Goal: Contribute content: Add original content to the website for others to see

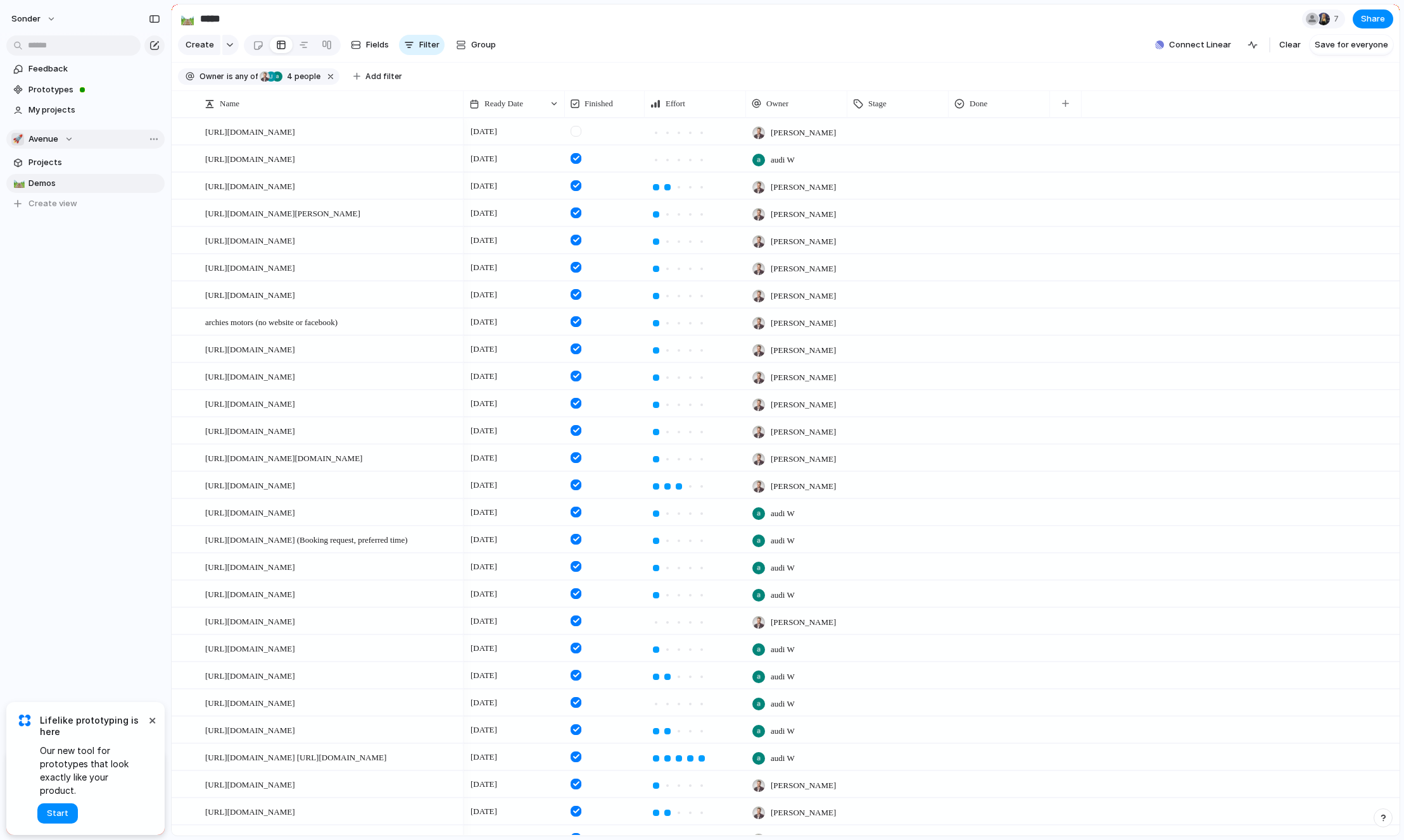
click at [56, 134] on span "Avenue" at bounding box center [43, 139] width 30 height 12
click at [70, 186] on span "Audi's Board" at bounding box center [64, 190] width 51 height 12
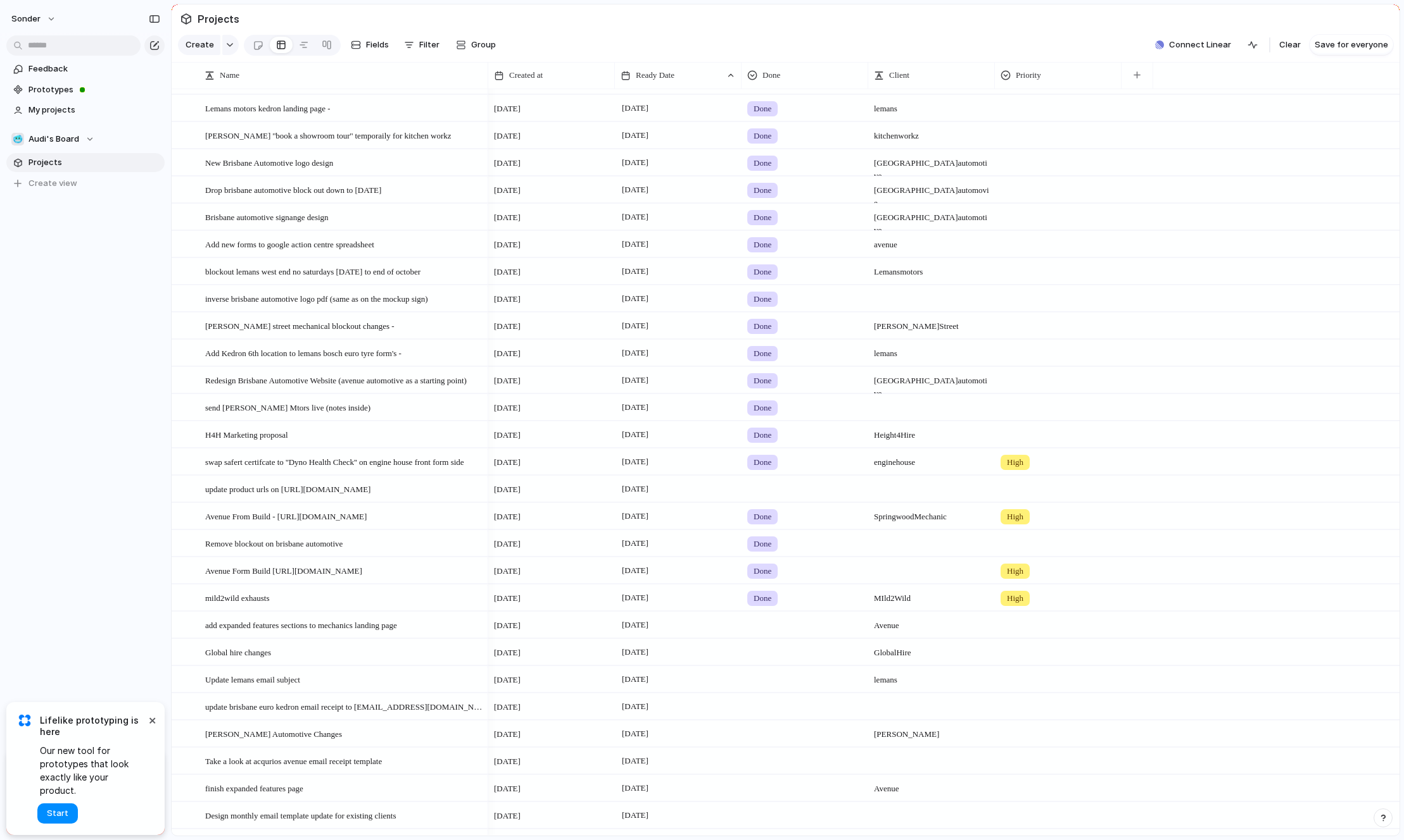
scroll to position [914, 0]
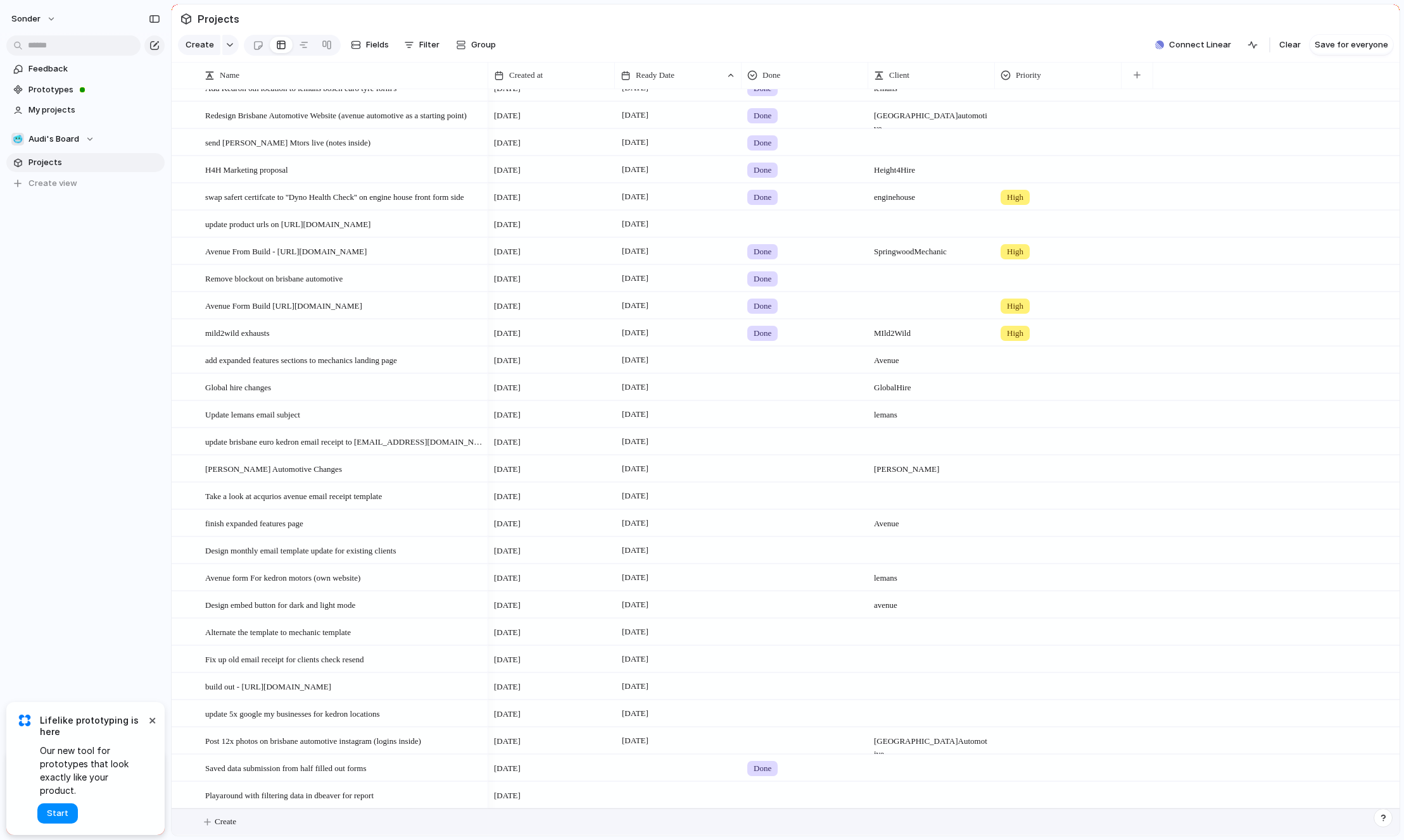
click at [283, 824] on button "Create" at bounding box center [801, 822] width 1234 height 26
click at [283, 824] on textarea at bounding box center [342, 823] width 274 height 16
click at [278, 818] on textarea "**********" at bounding box center [342, 823] width 274 height 16
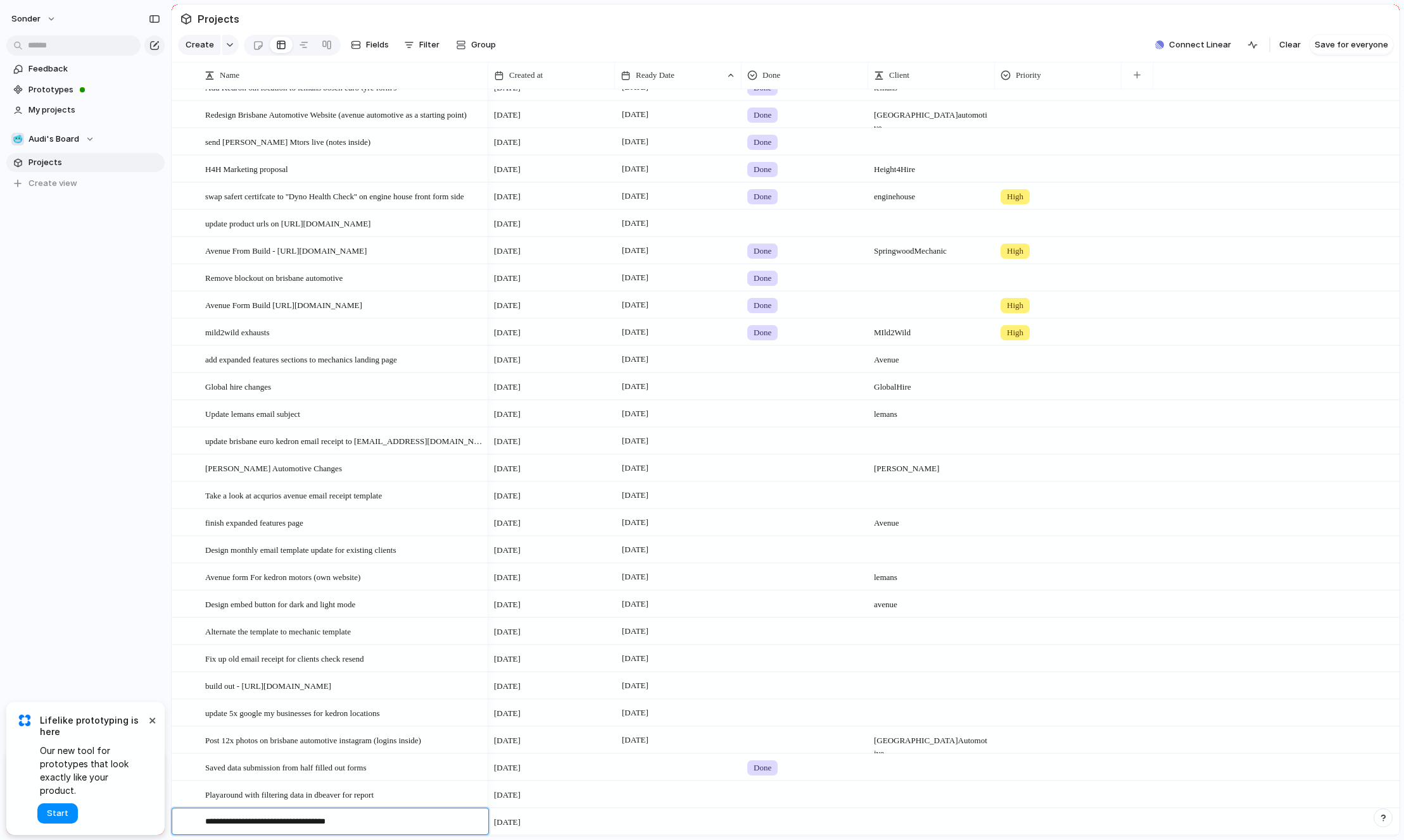
drag, startPoint x: 333, startPoint y: 824, endPoint x: 415, endPoint y: 821, distance: 82.1
click at [414, 823] on textarea "**********" at bounding box center [342, 823] width 274 height 16
paste textarea "**********"
type textarea "**********"
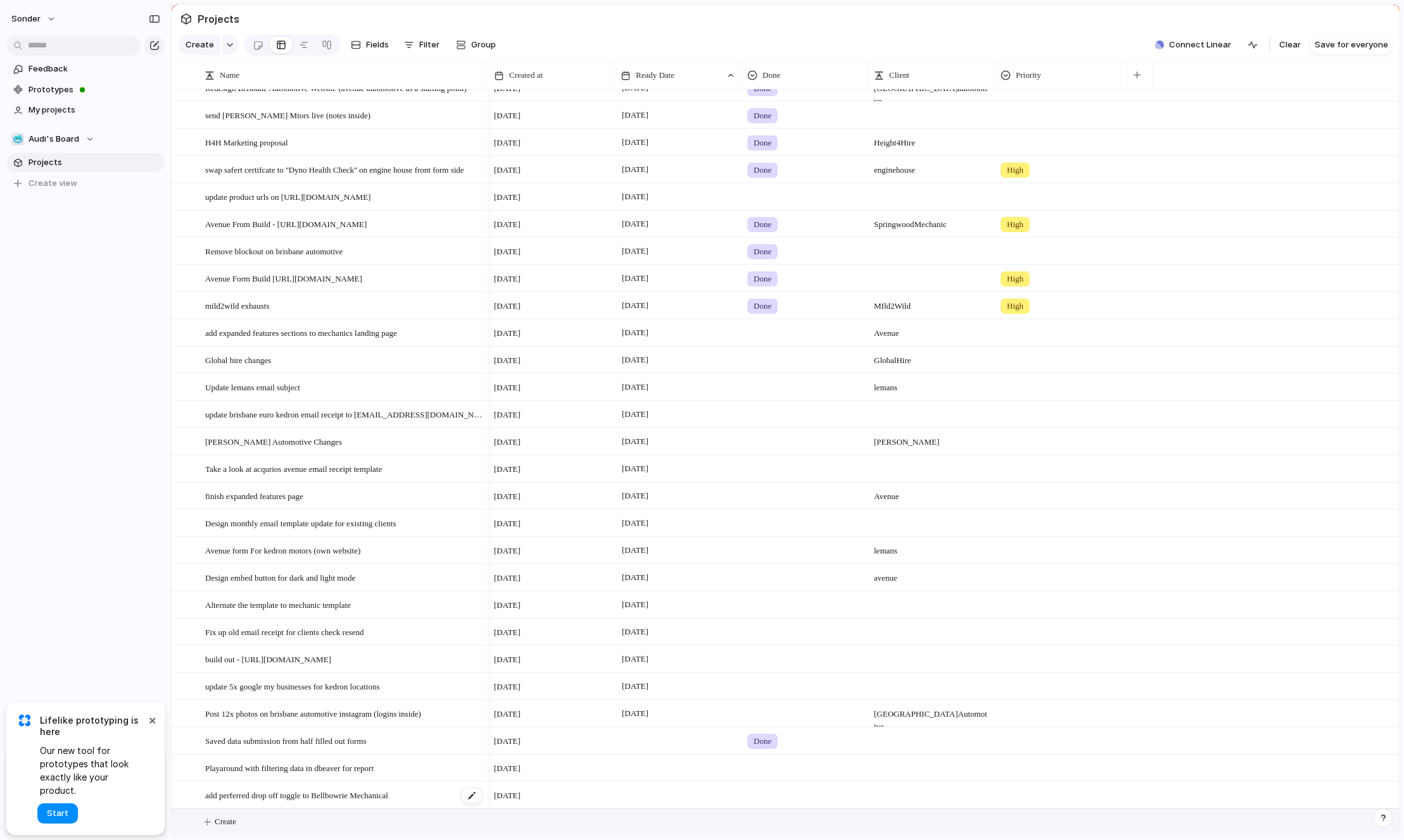
click at [330, 788] on span "add perferred drop off toggle to Bellbowrie Mechanical" at bounding box center [297, 795] width 183 height 15
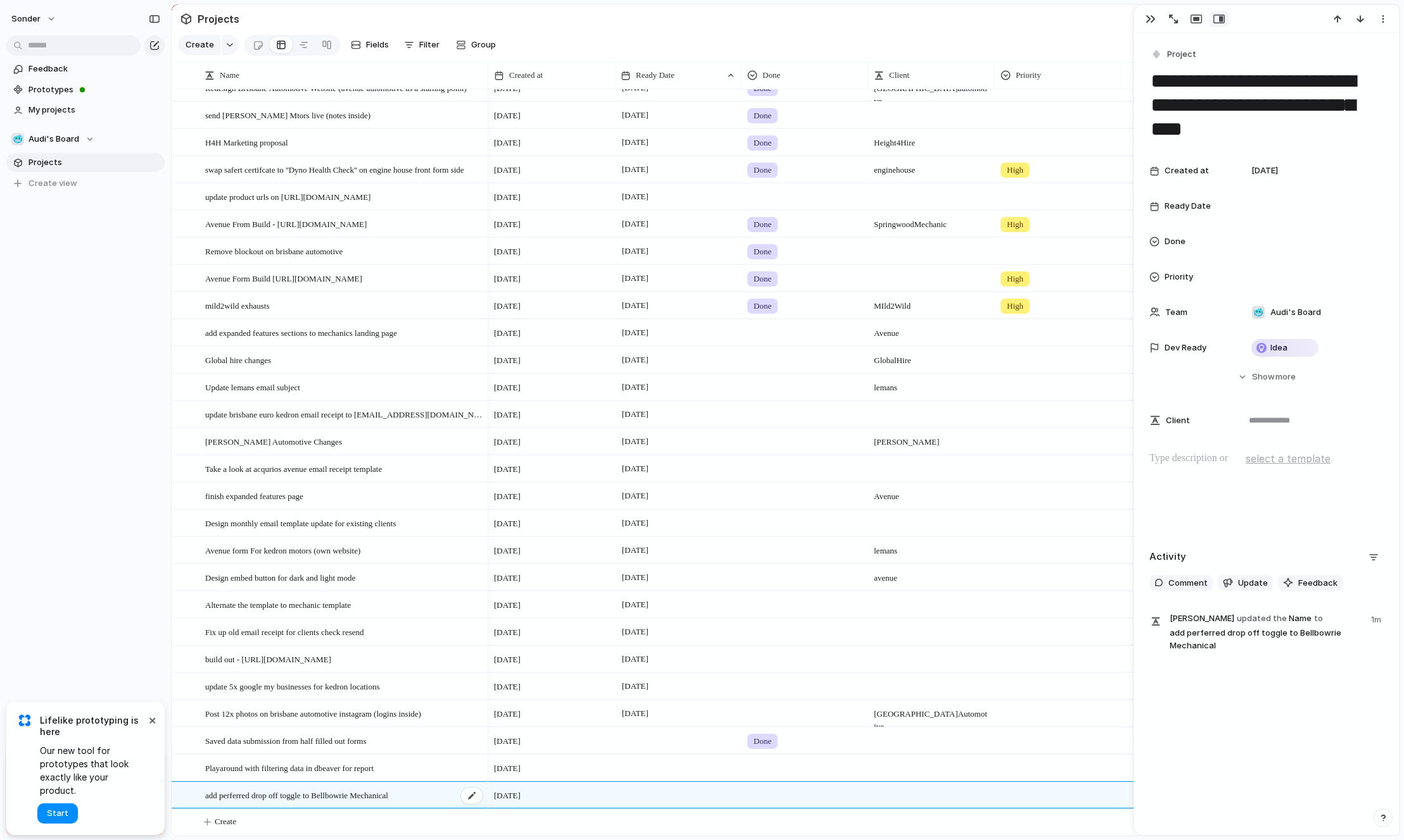
click at [436, 794] on div "add perferred drop off toggle to Bellbowrie Mechanical" at bounding box center [344, 795] width 278 height 26
click at [471, 795] on div at bounding box center [471, 796] width 22 height 17
type textarea "**********"
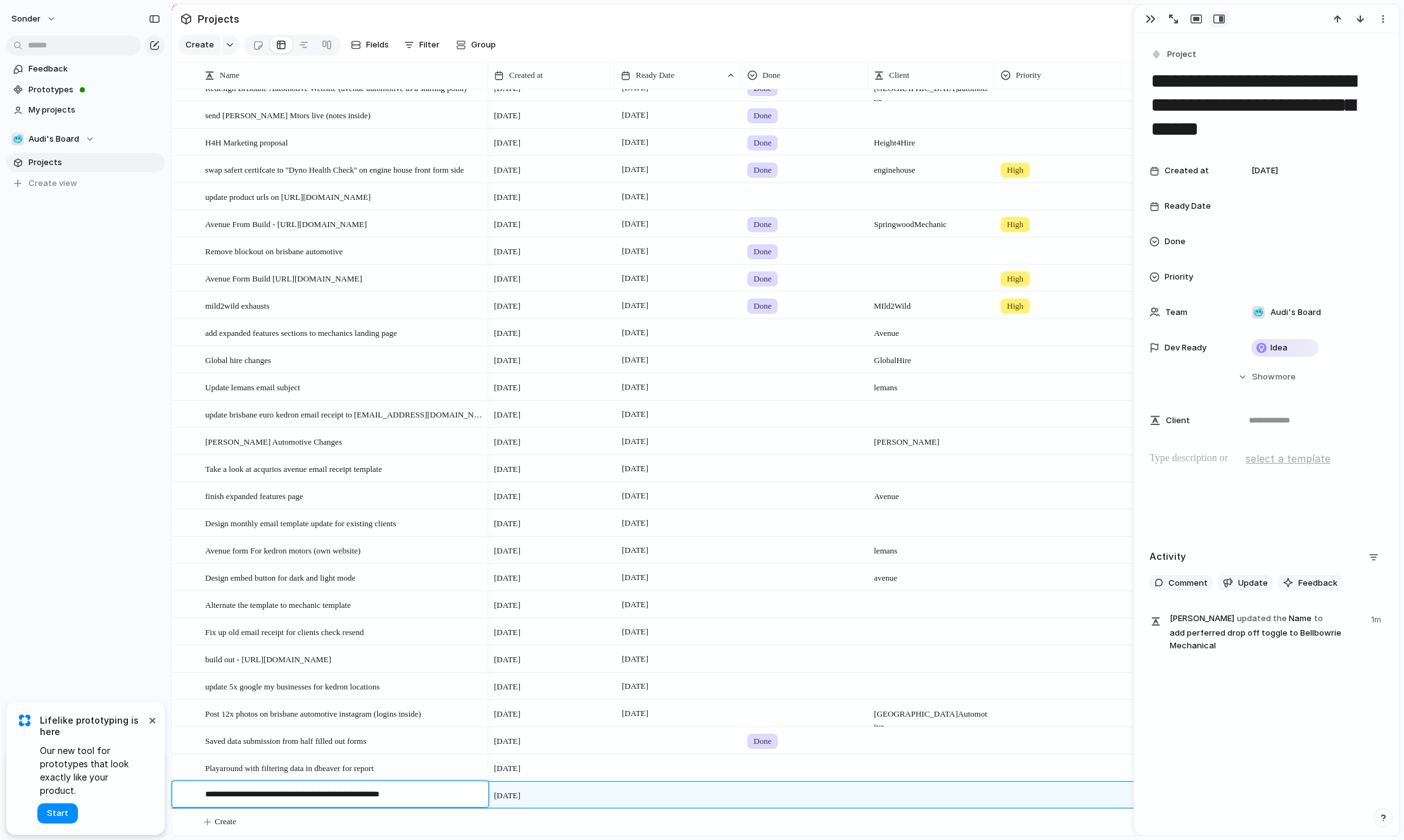
type textarea "**********"
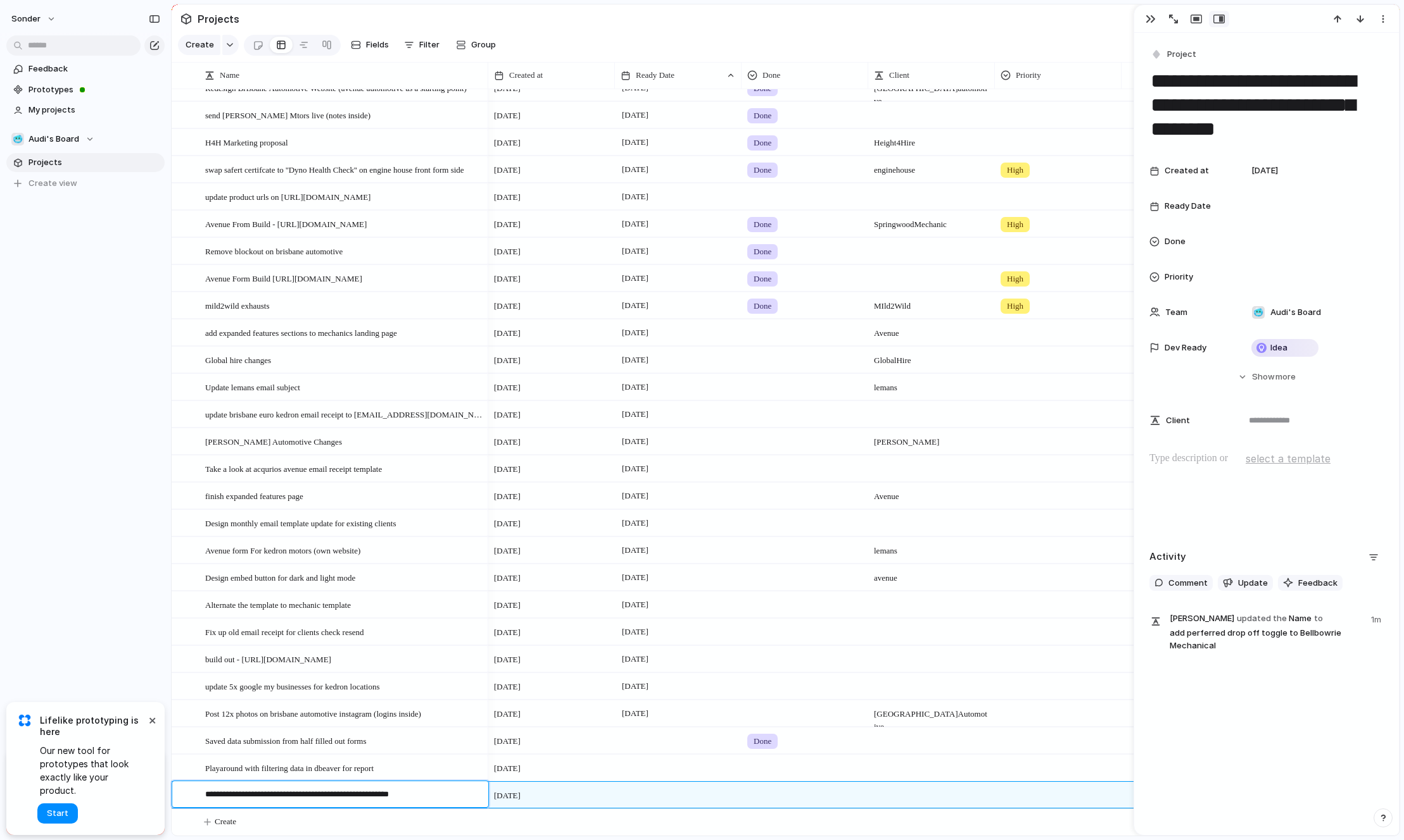
type textarea "**********"
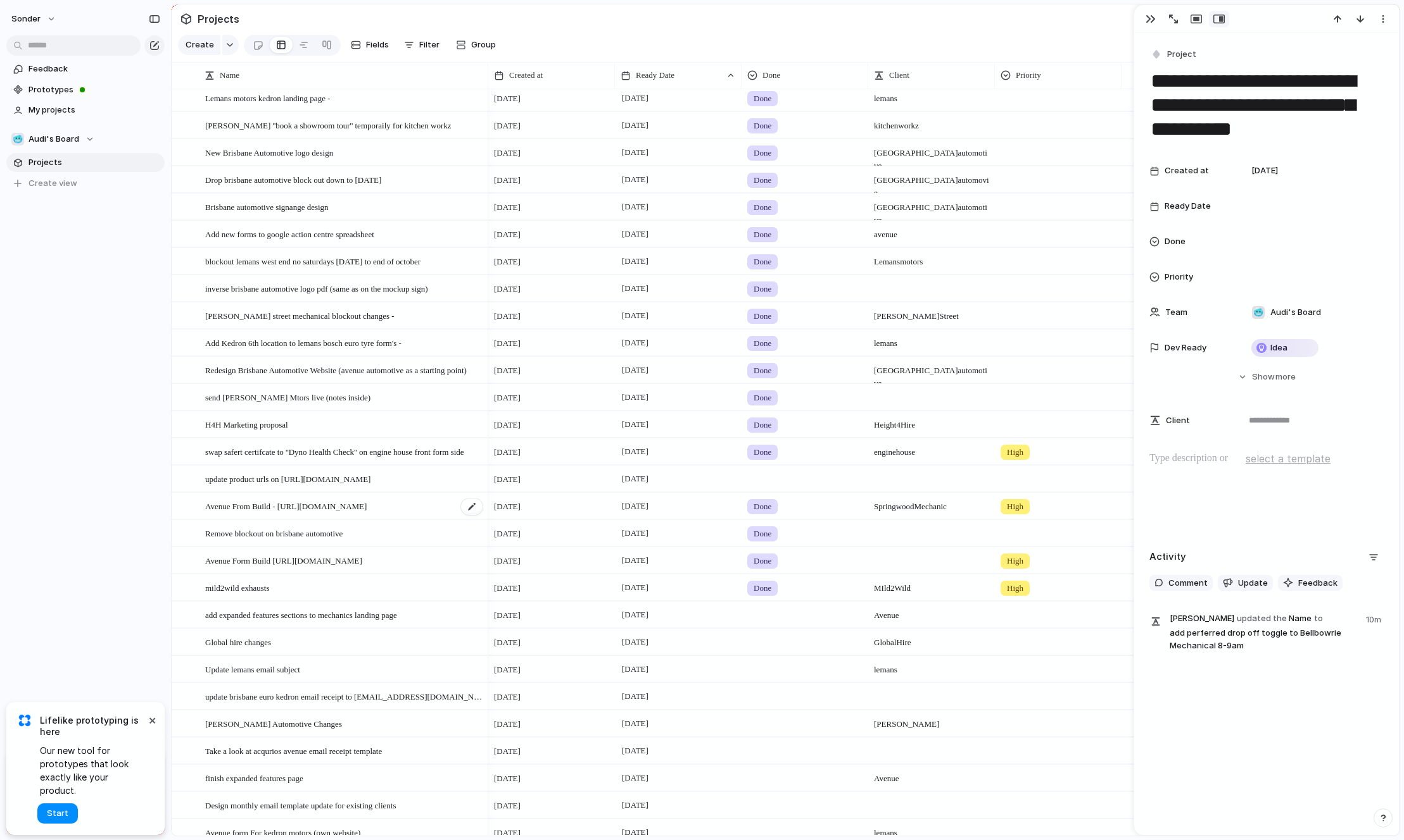
scroll to position [941, 0]
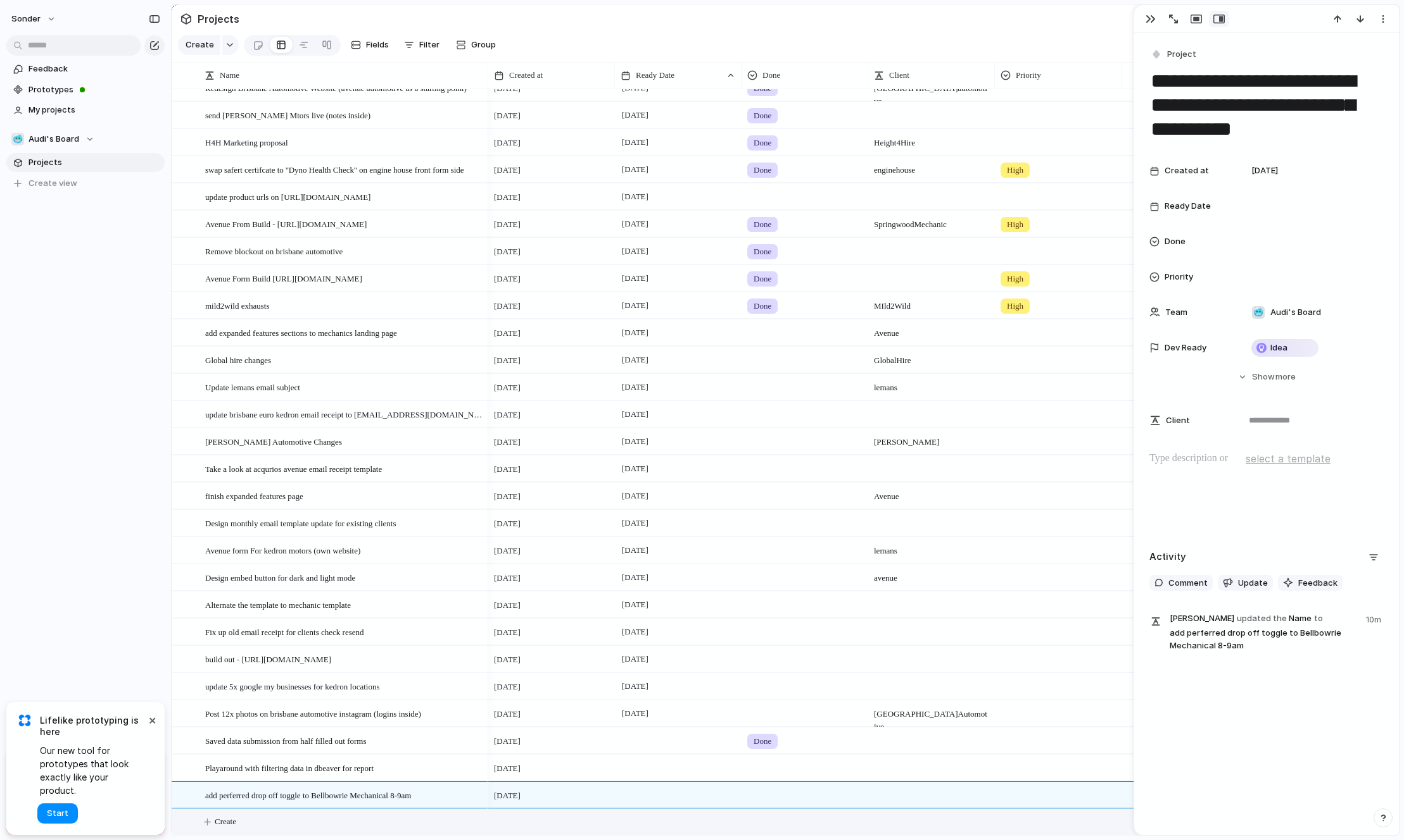
click at [660, 798] on div at bounding box center [678, 794] width 126 height 26
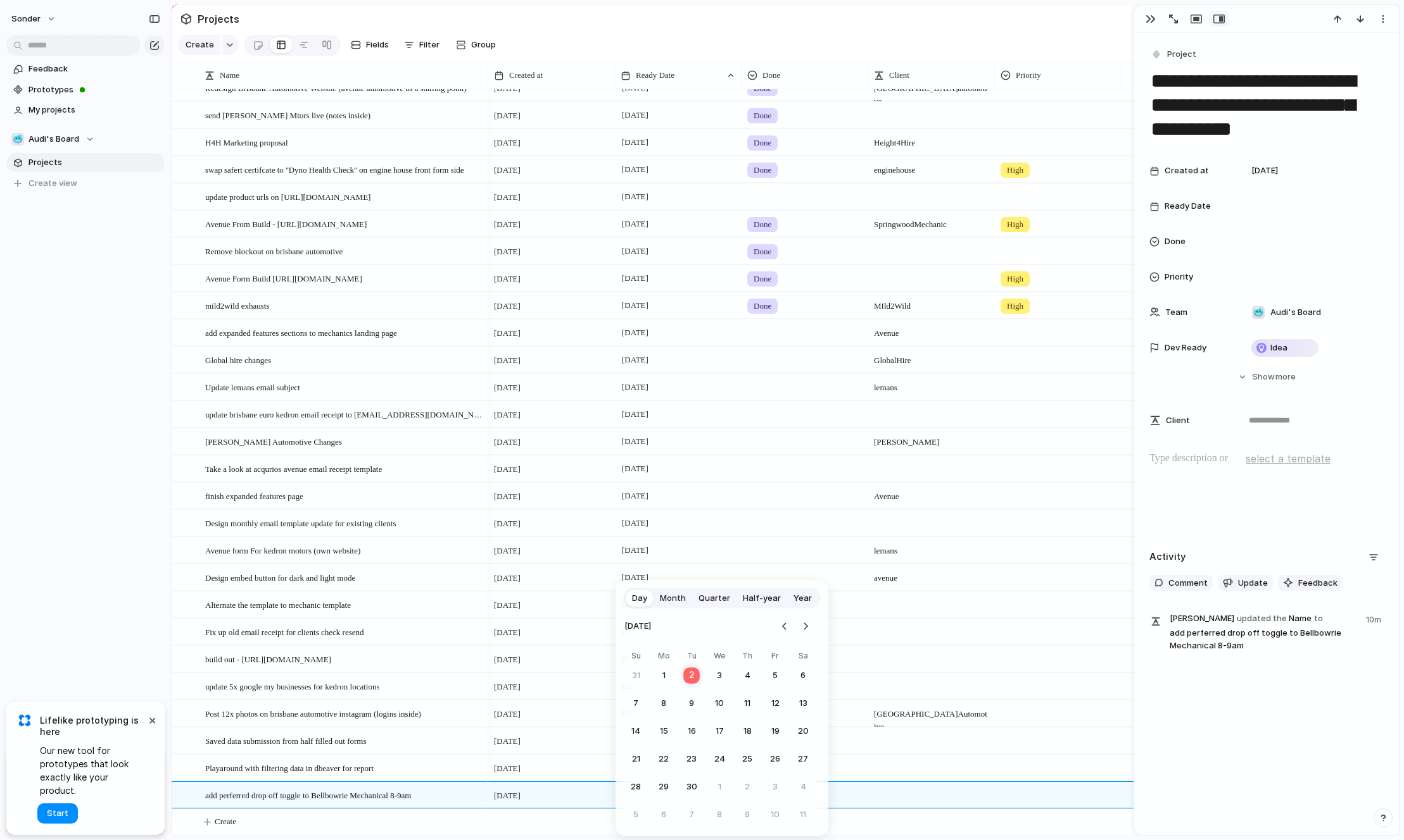
click at [692, 677] on button "2" at bounding box center [692, 676] width 25 height 25
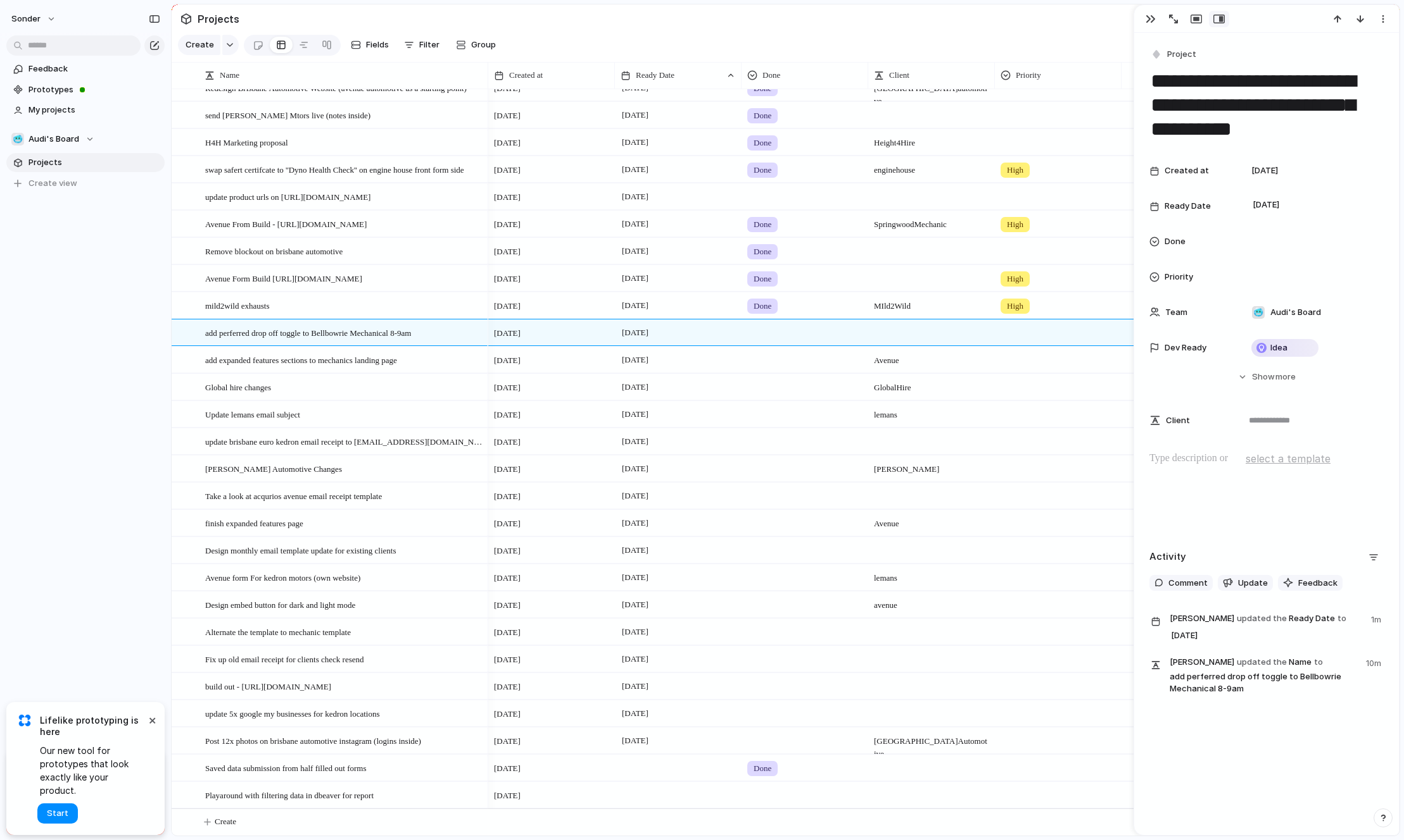
click at [904, 332] on div at bounding box center [931, 327] width 126 height 13
type textarea "**********"
click at [302, 815] on button "Create" at bounding box center [801, 822] width 1234 height 26
click at [652, 477] on div "[DATE]" at bounding box center [678, 468] width 126 height 26
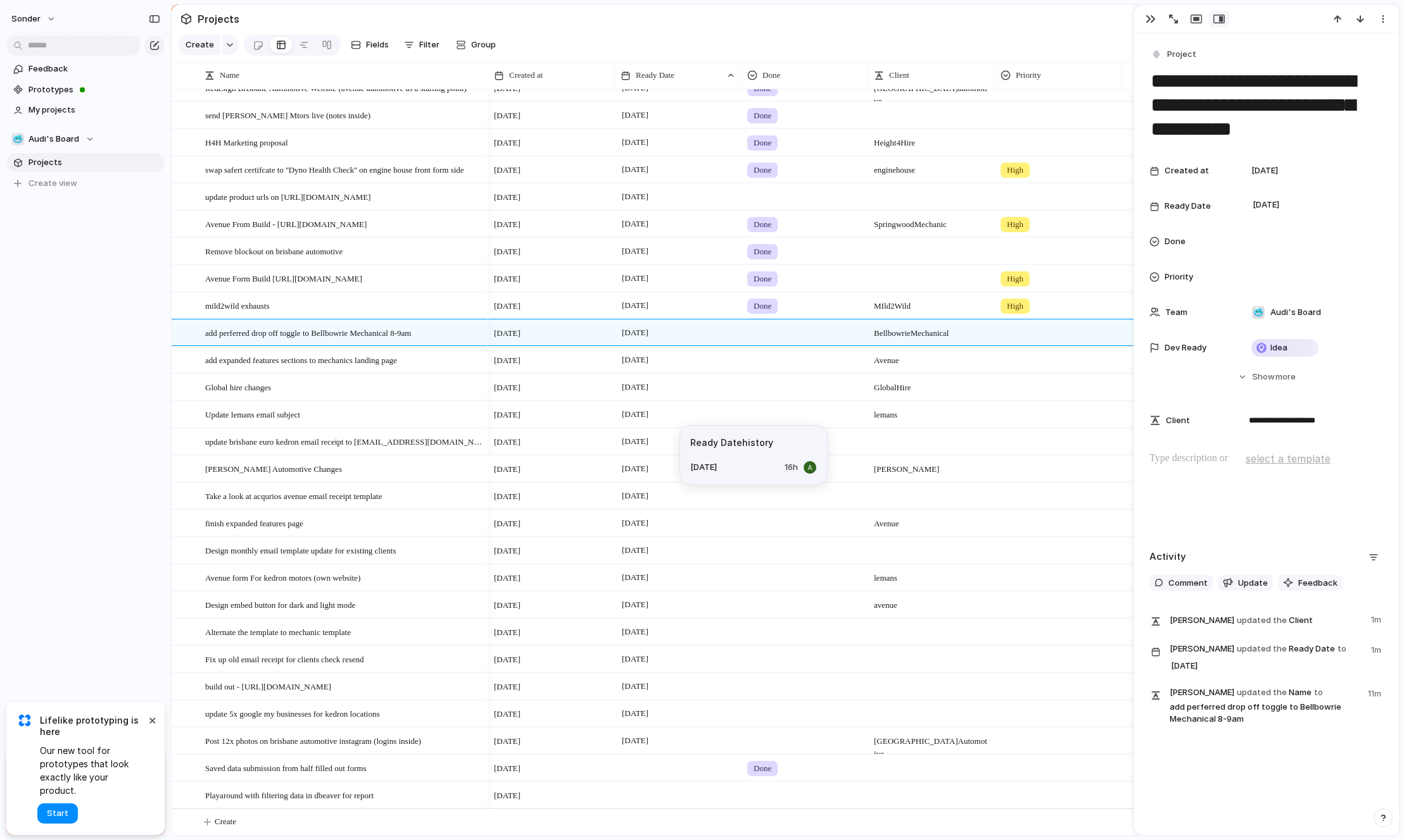
click at [652, 470] on span "[DATE]" at bounding box center [635, 469] width 33 height 15
click at [627, 443] on span "[DATE]" at bounding box center [635, 441] width 33 height 15
click at [688, 577] on button "9" at bounding box center [691, 576] width 22 height 22
click at [618, 469] on div "[DATE]" at bounding box center [677, 466] width 126 height 20
click at [638, 473] on span "[DATE]" at bounding box center [635, 469] width 33 height 15
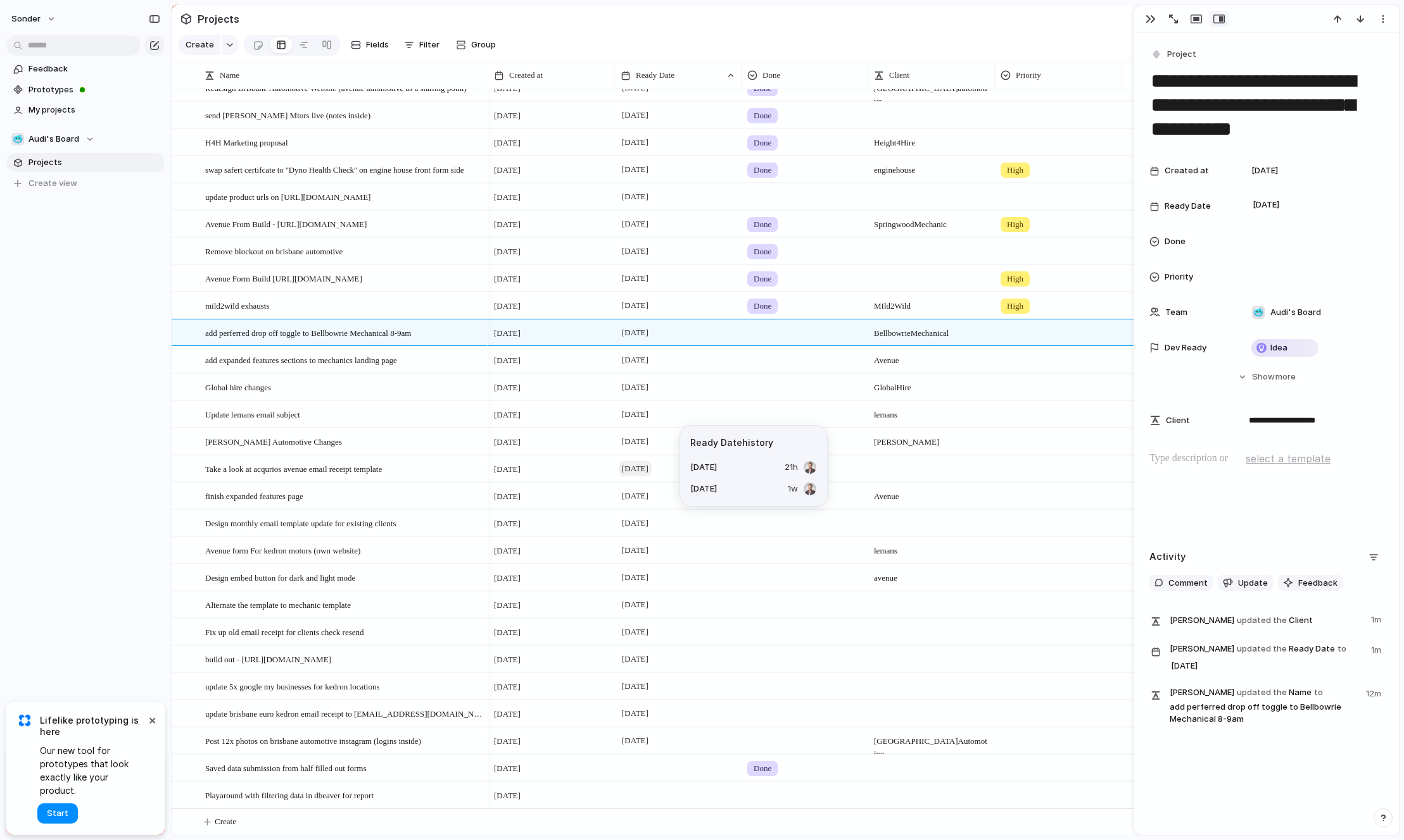
click at [643, 471] on span "[DATE]" at bounding box center [635, 469] width 33 height 15
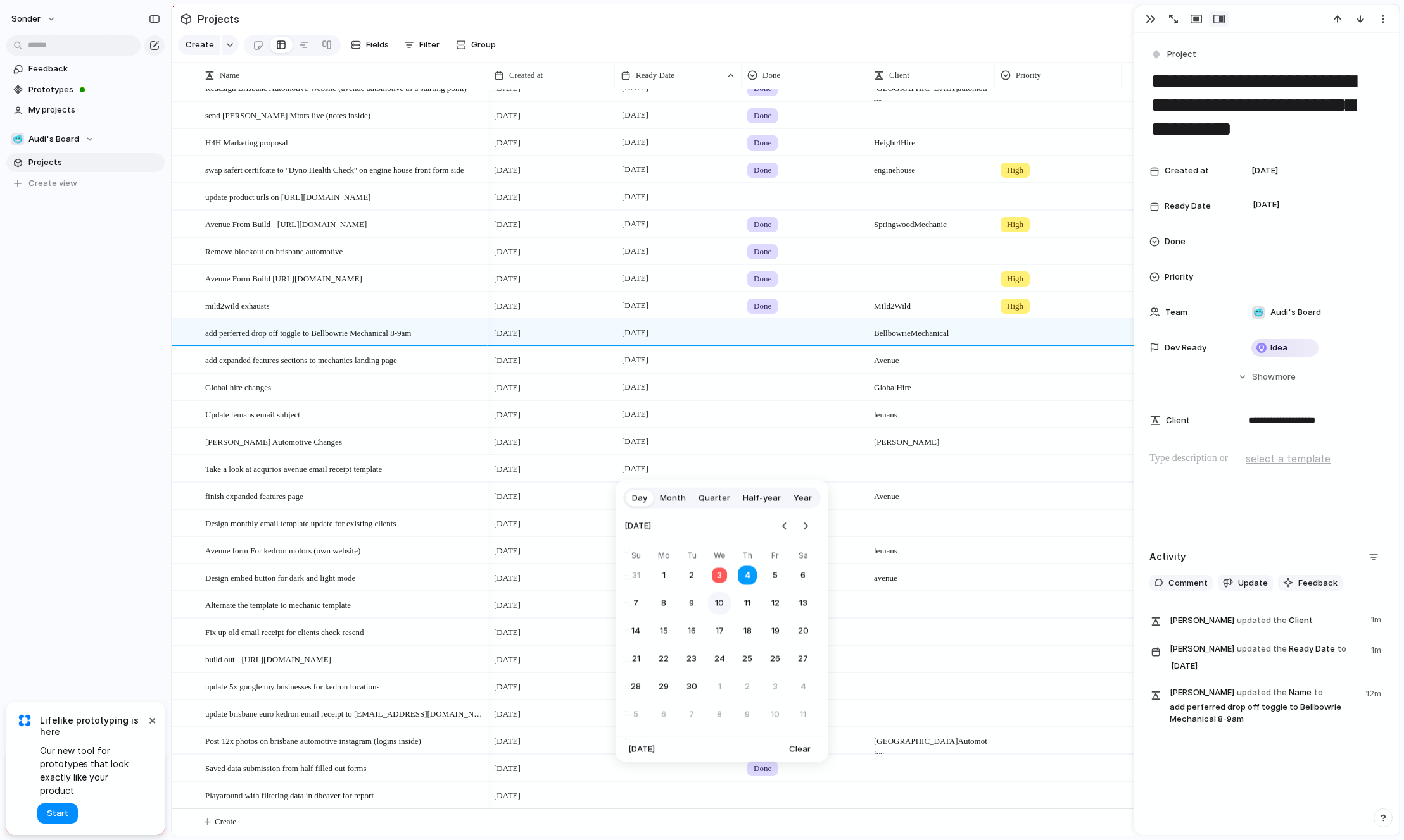
click at [726, 602] on button "10" at bounding box center [718, 603] width 22 height 22
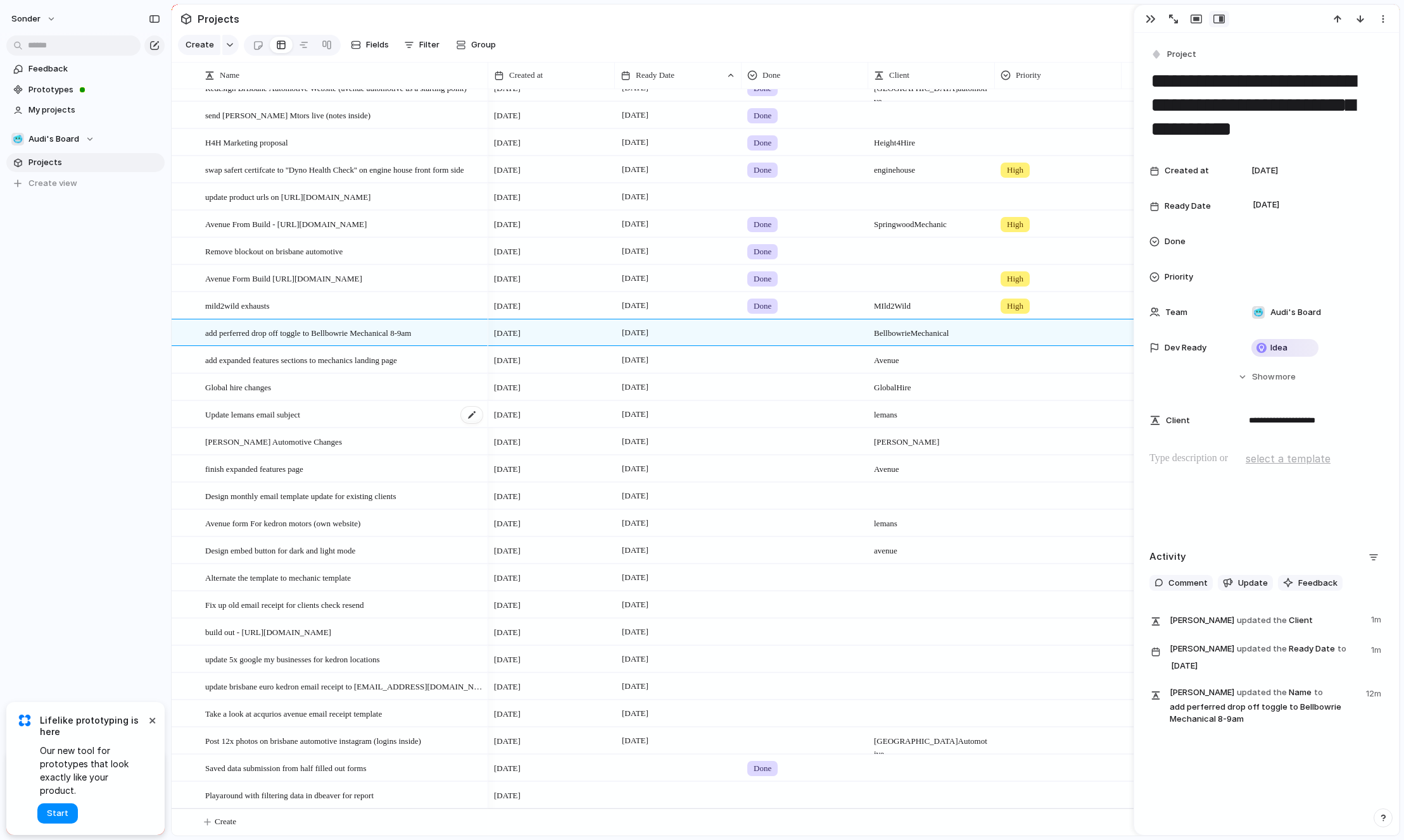
click at [273, 417] on span "Update lemans email subject" at bounding box center [253, 415] width 95 height 15
type textarea "**********"
type textarea "******"
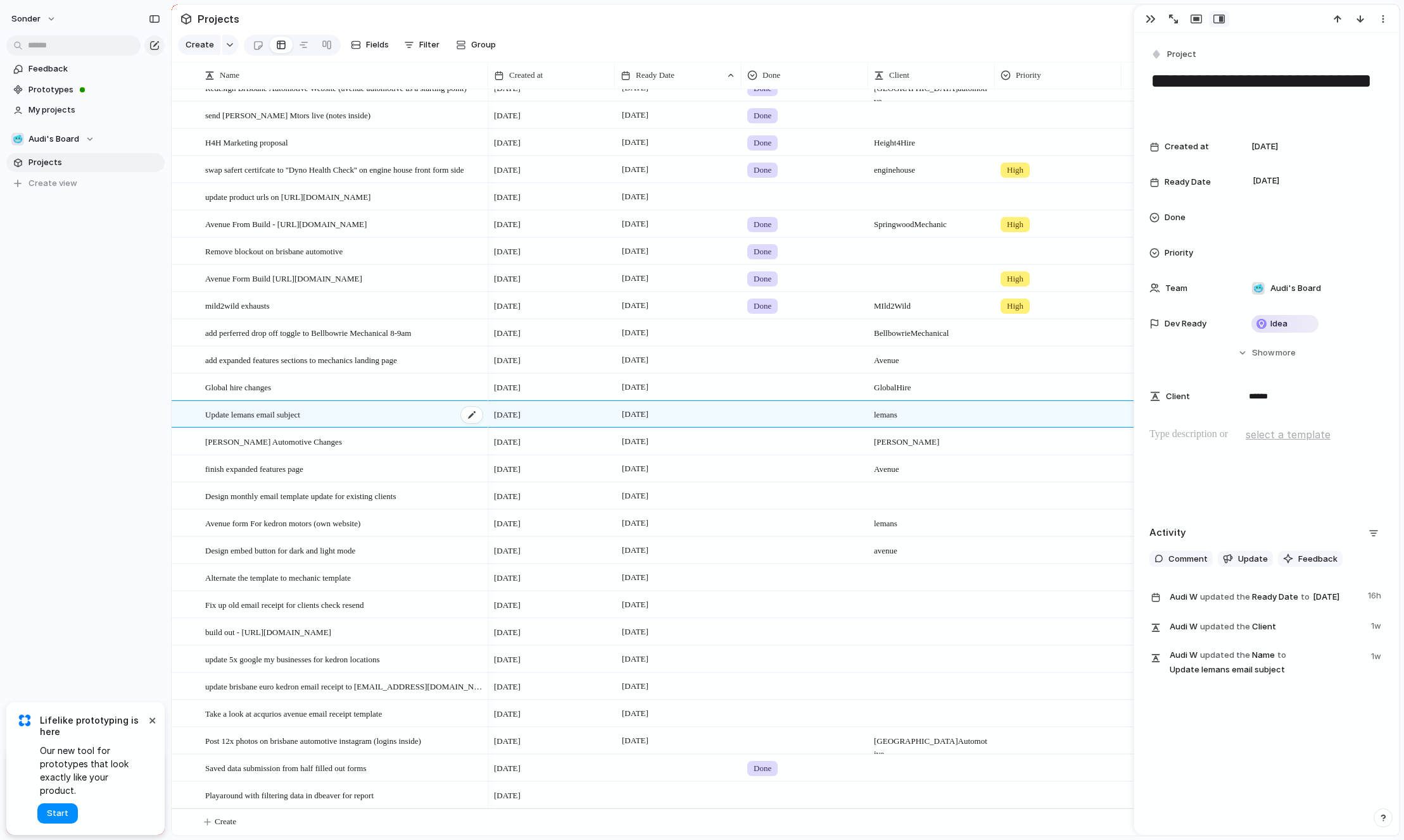
click at [283, 416] on span "Update lemans email subject" at bounding box center [253, 415] width 95 height 15
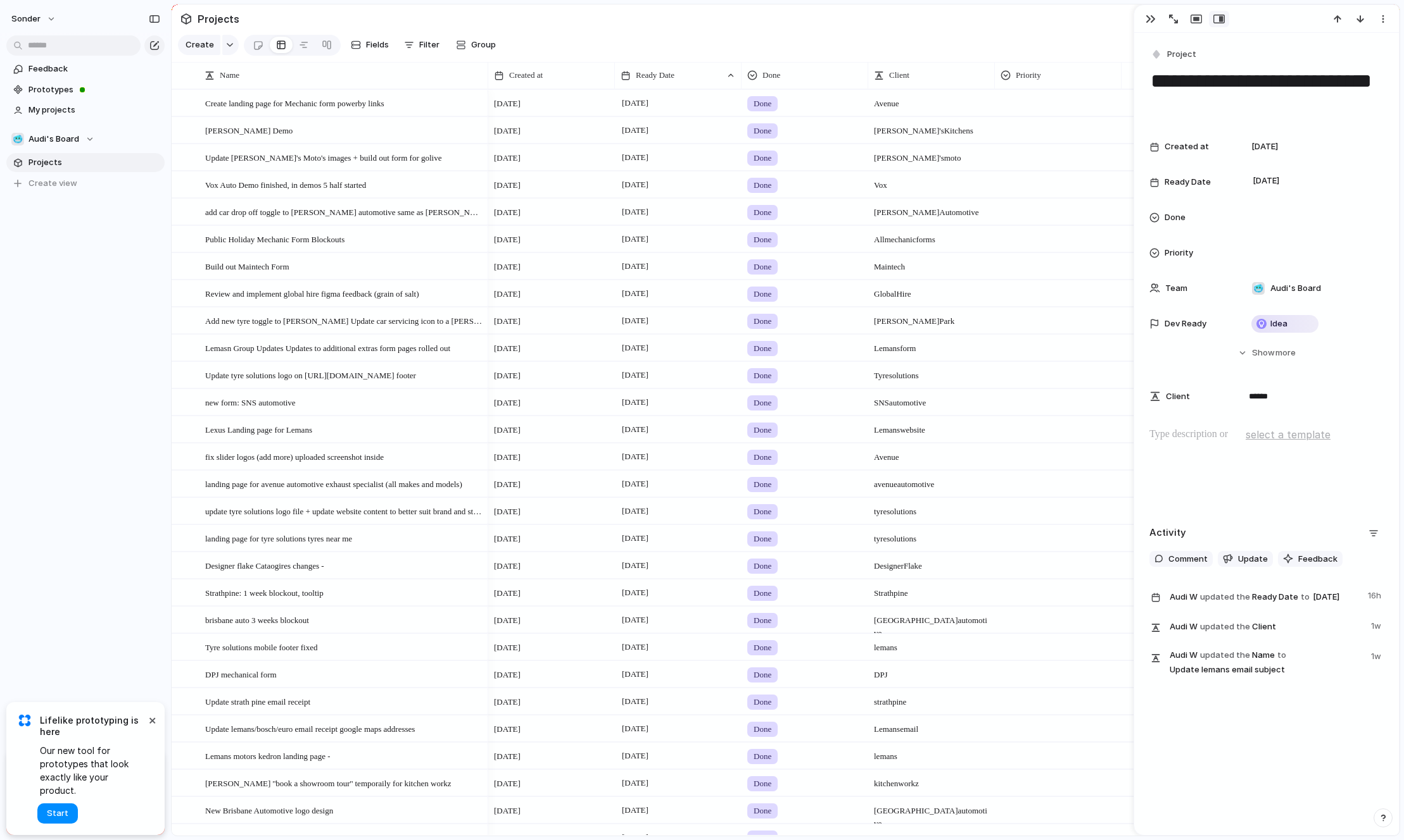
scroll to position [941, 0]
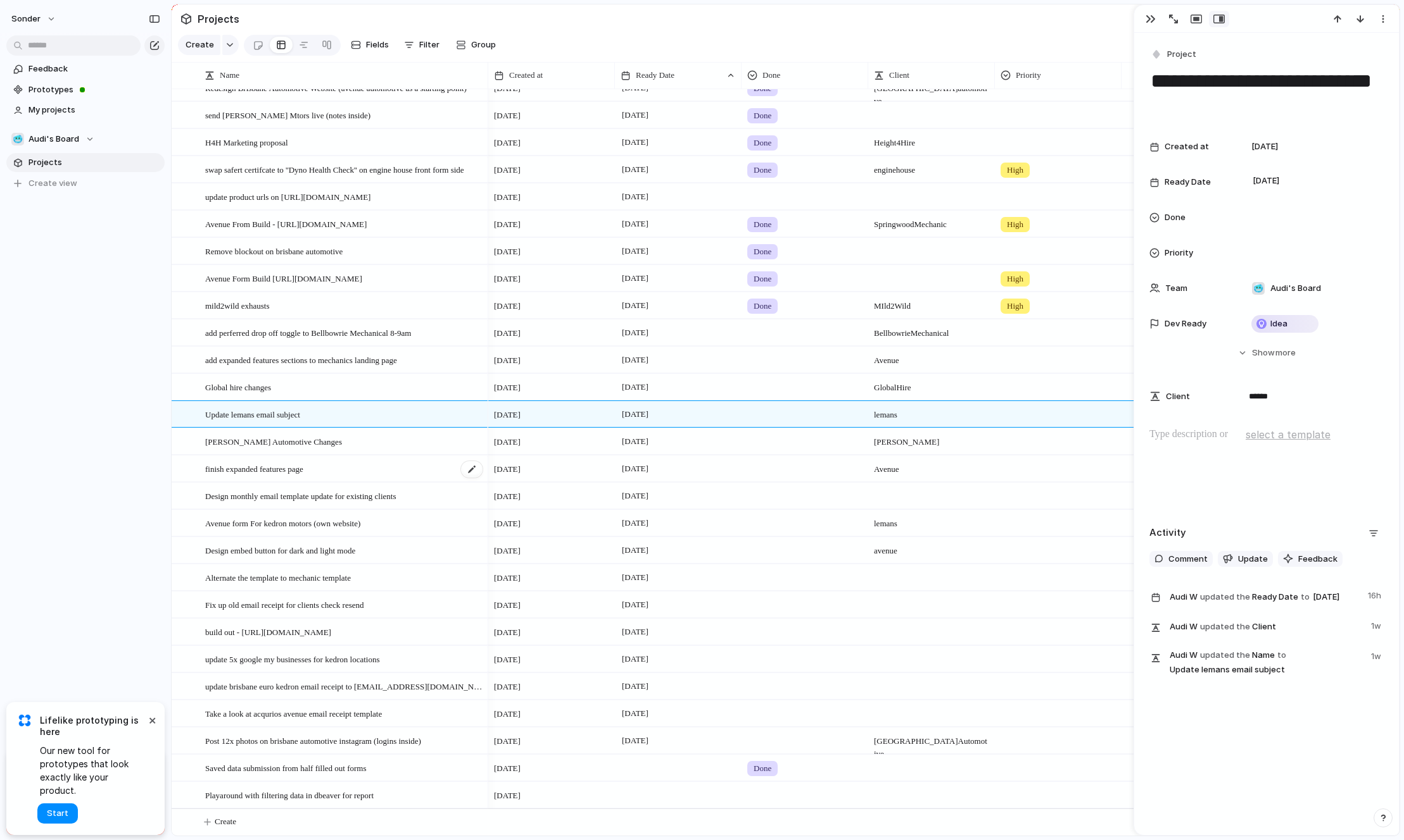
click at [303, 468] on span "finish expanded features page" at bounding box center [254, 469] width 98 height 15
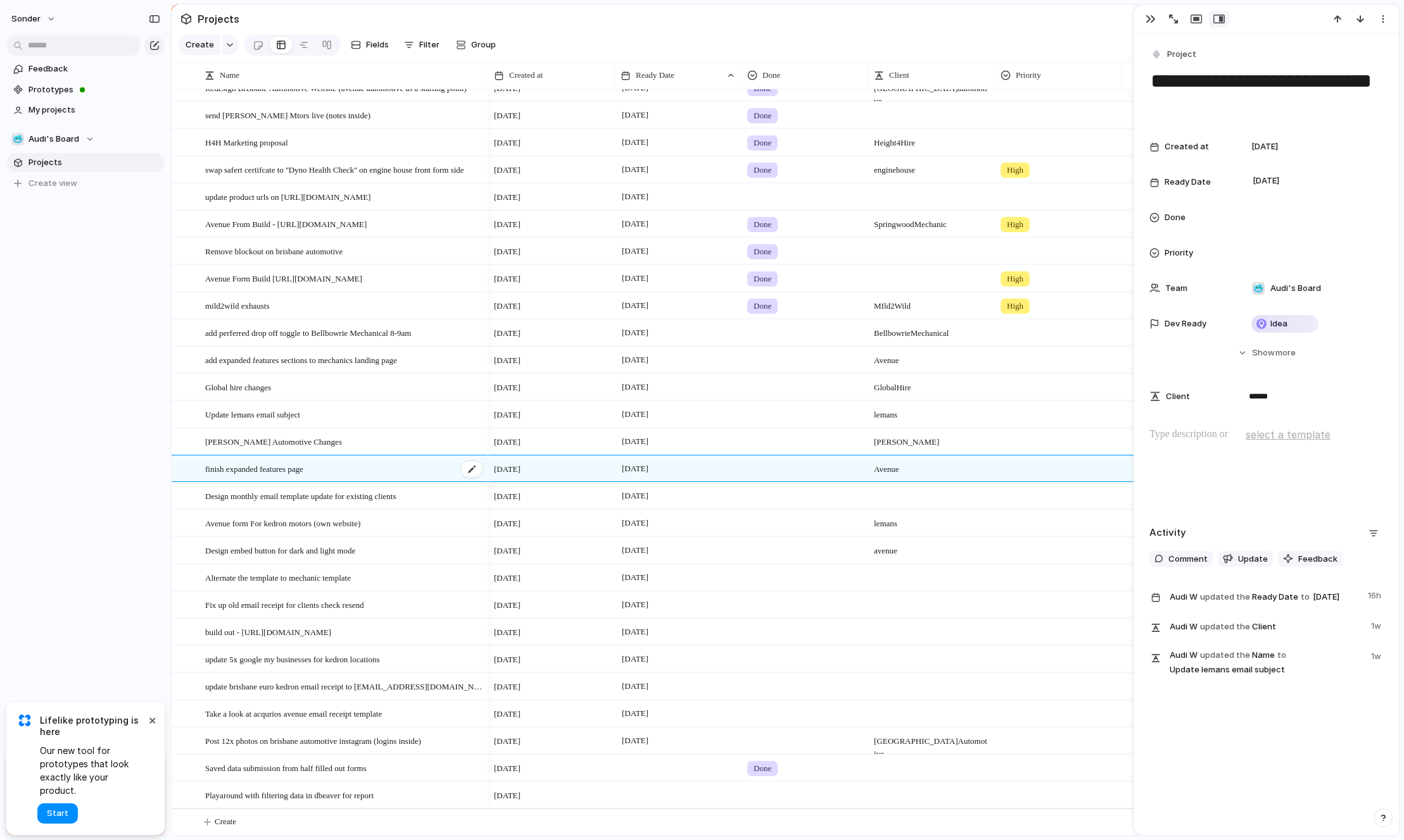
type textarea "**********"
type textarea "******"
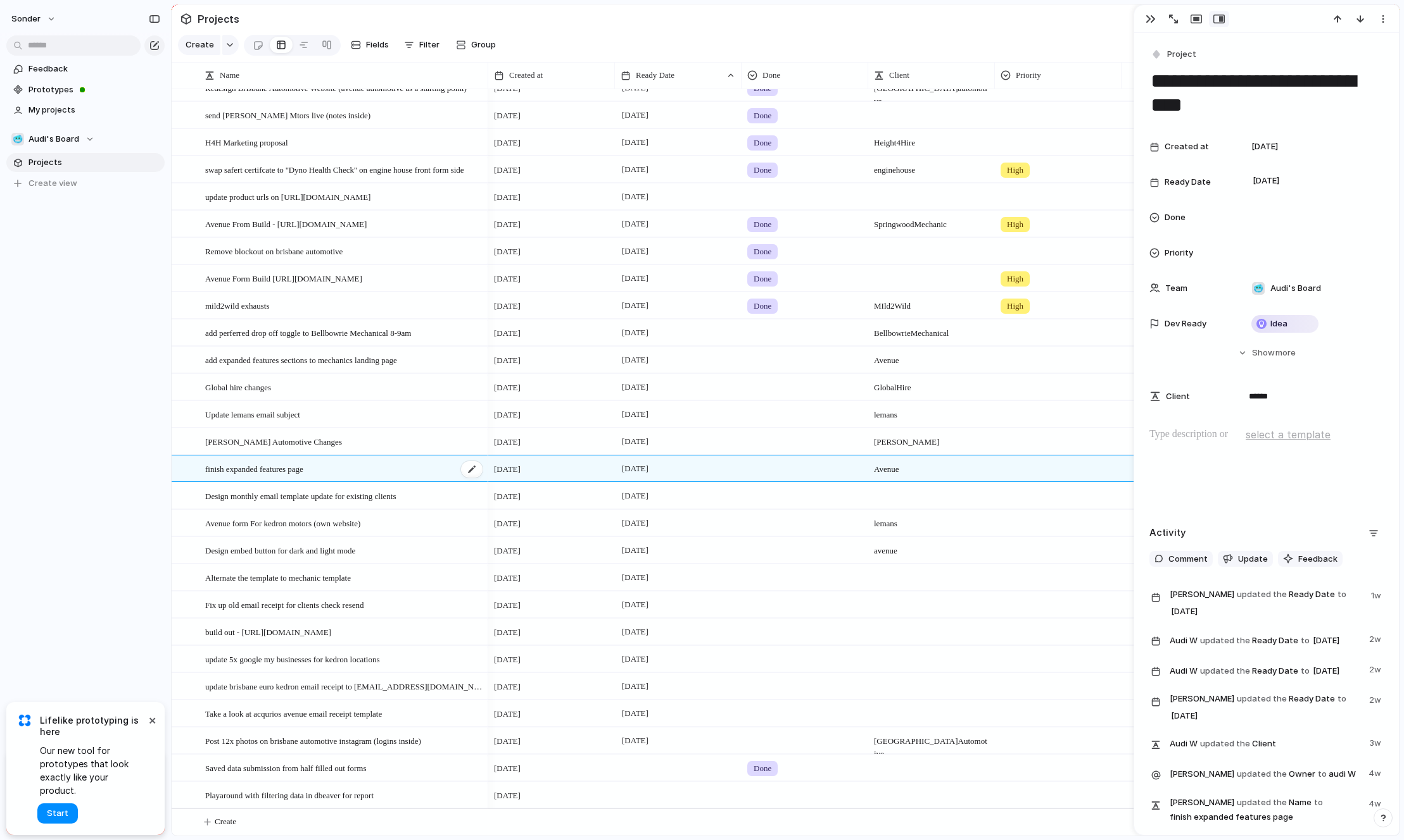
click at [375, 467] on div "finish expanded features page" at bounding box center [344, 469] width 278 height 26
click at [644, 469] on span "[DATE]" at bounding box center [635, 469] width 33 height 15
click at [751, 603] on button "11" at bounding box center [746, 603] width 22 height 22
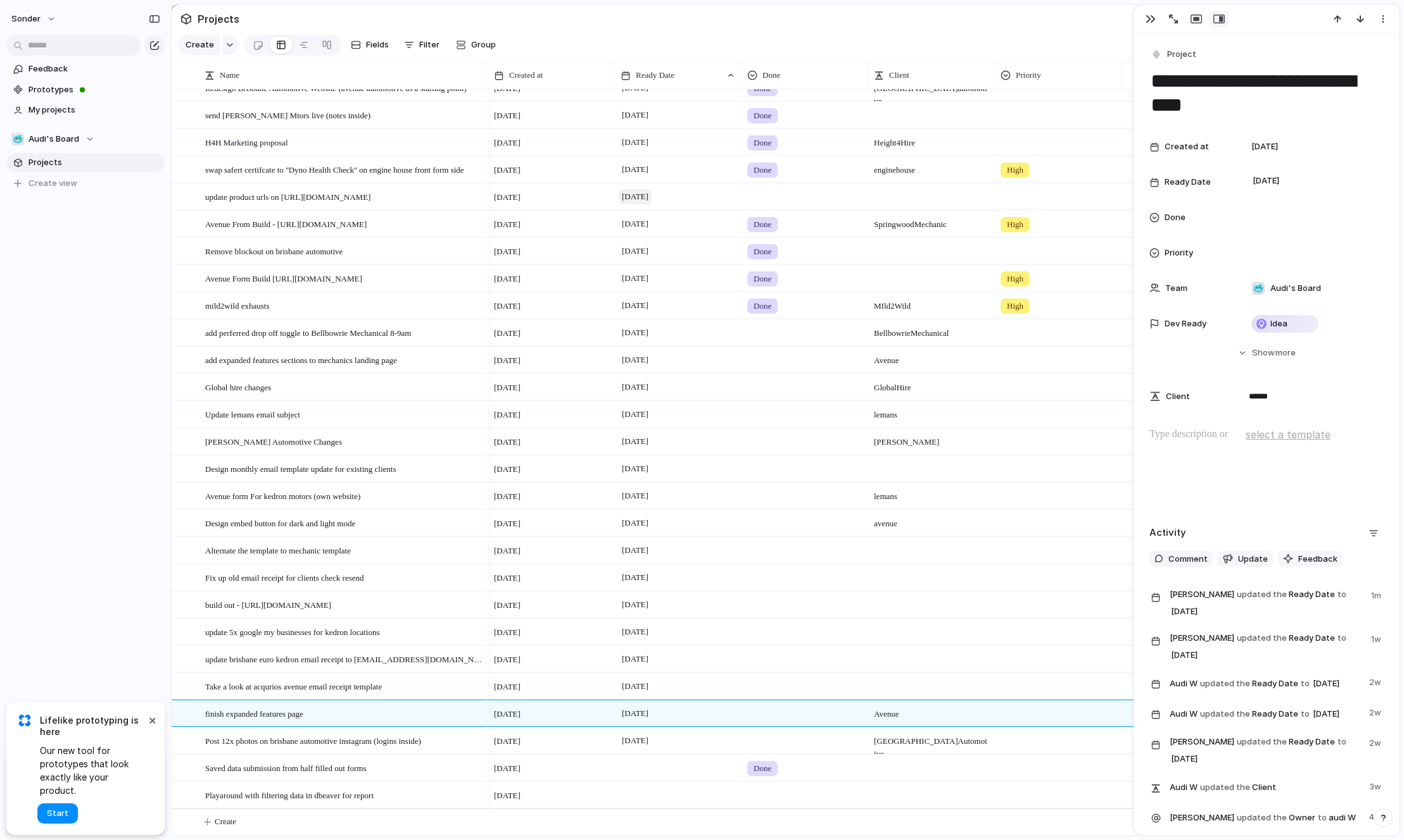
click at [642, 194] on span "[DATE]" at bounding box center [635, 197] width 33 height 15
click at [719, 378] on button "24" at bounding box center [718, 386] width 22 height 22
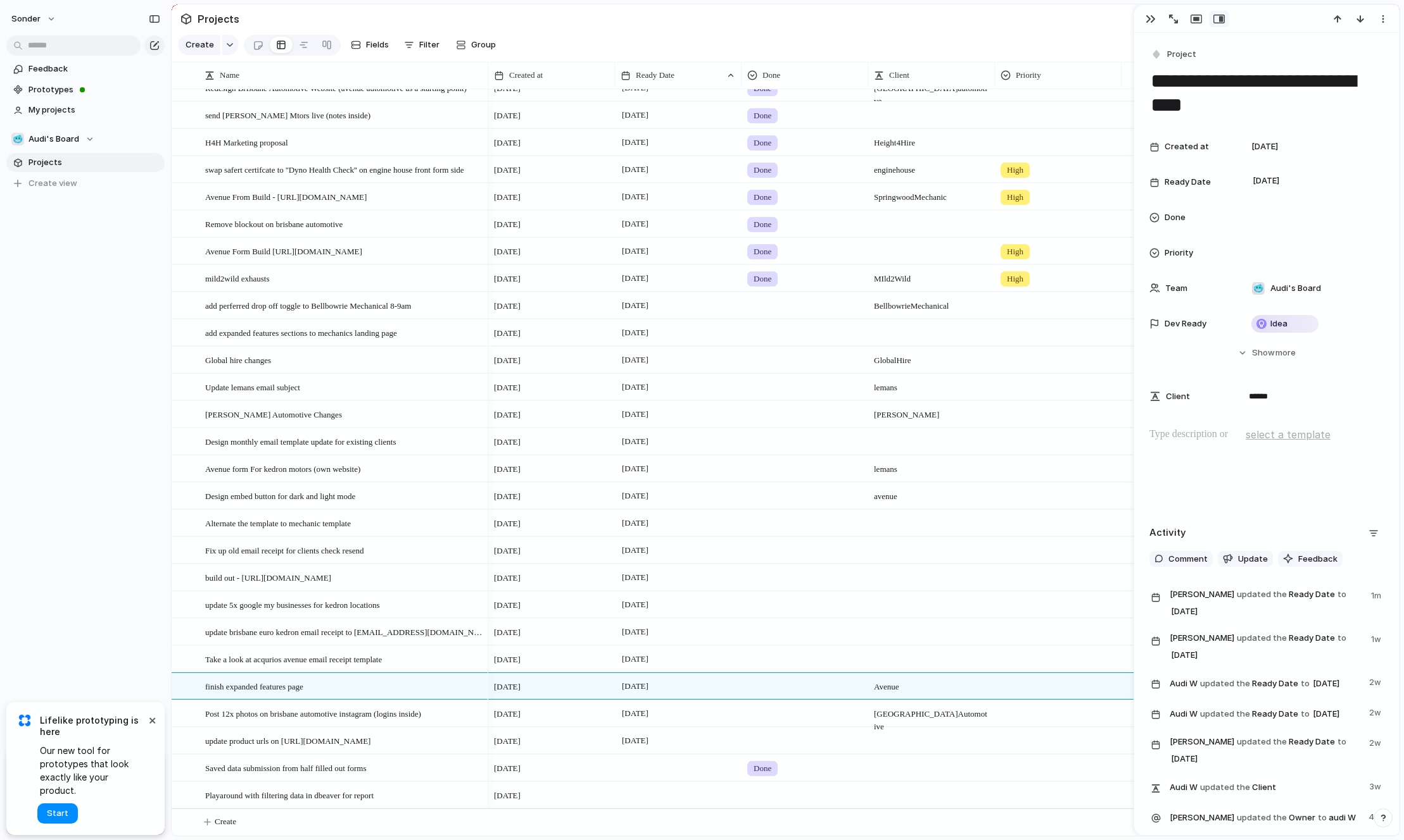
click at [628, 339] on div "[DATE]" at bounding box center [678, 332] width 126 height 26
click at [724, 489] on button "17" at bounding box center [718, 495] width 22 height 22
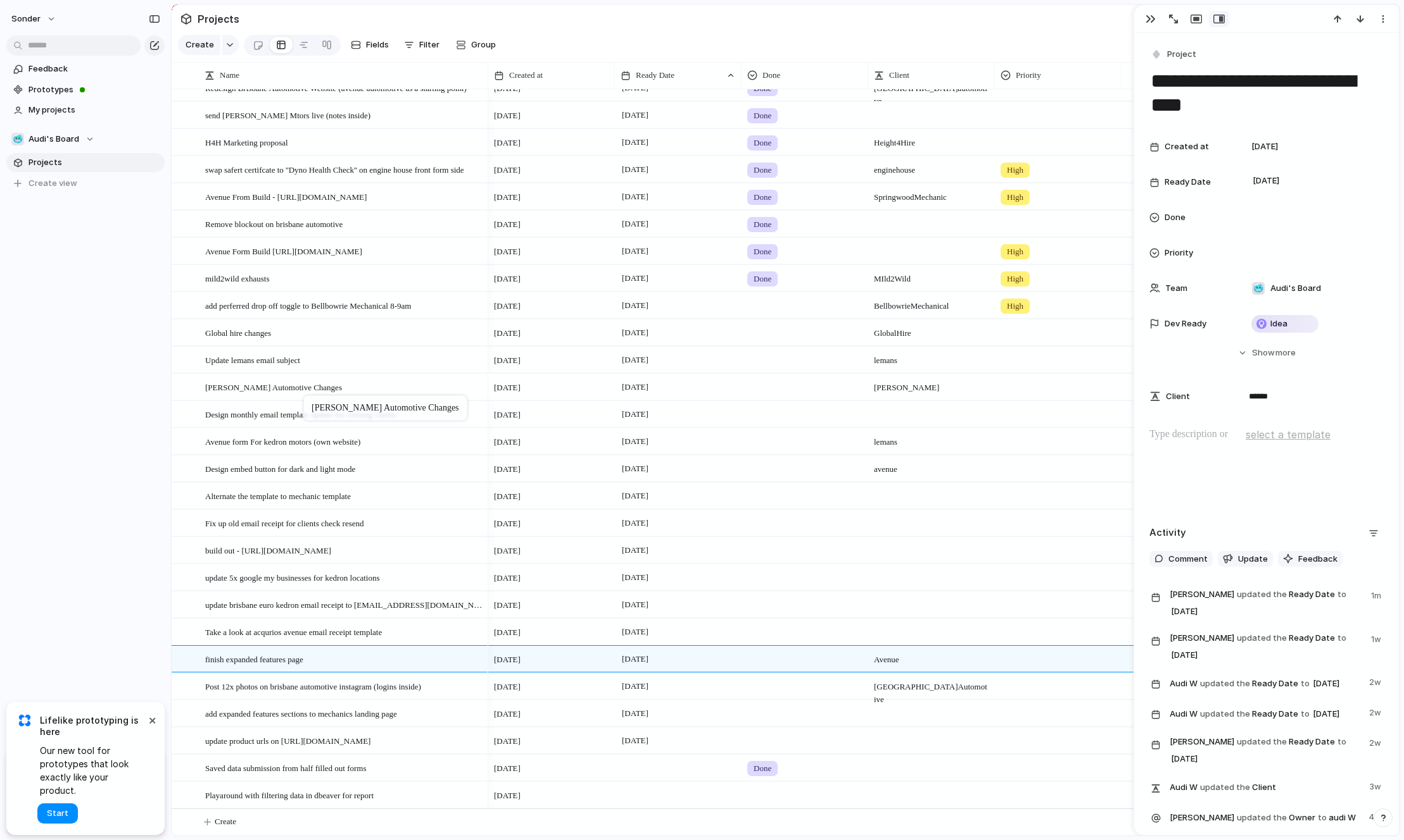
drag, startPoint x: 309, startPoint y: 383, endPoint x: 309, endPoint y: 398, distance: 15.0
click at [638, 451] on div "[DATE]" at bounding box center [678, 441] width 126 height 26
click at [649, 437] on span "[DATE]" at bounding box center [635, 441] width 33 height 15
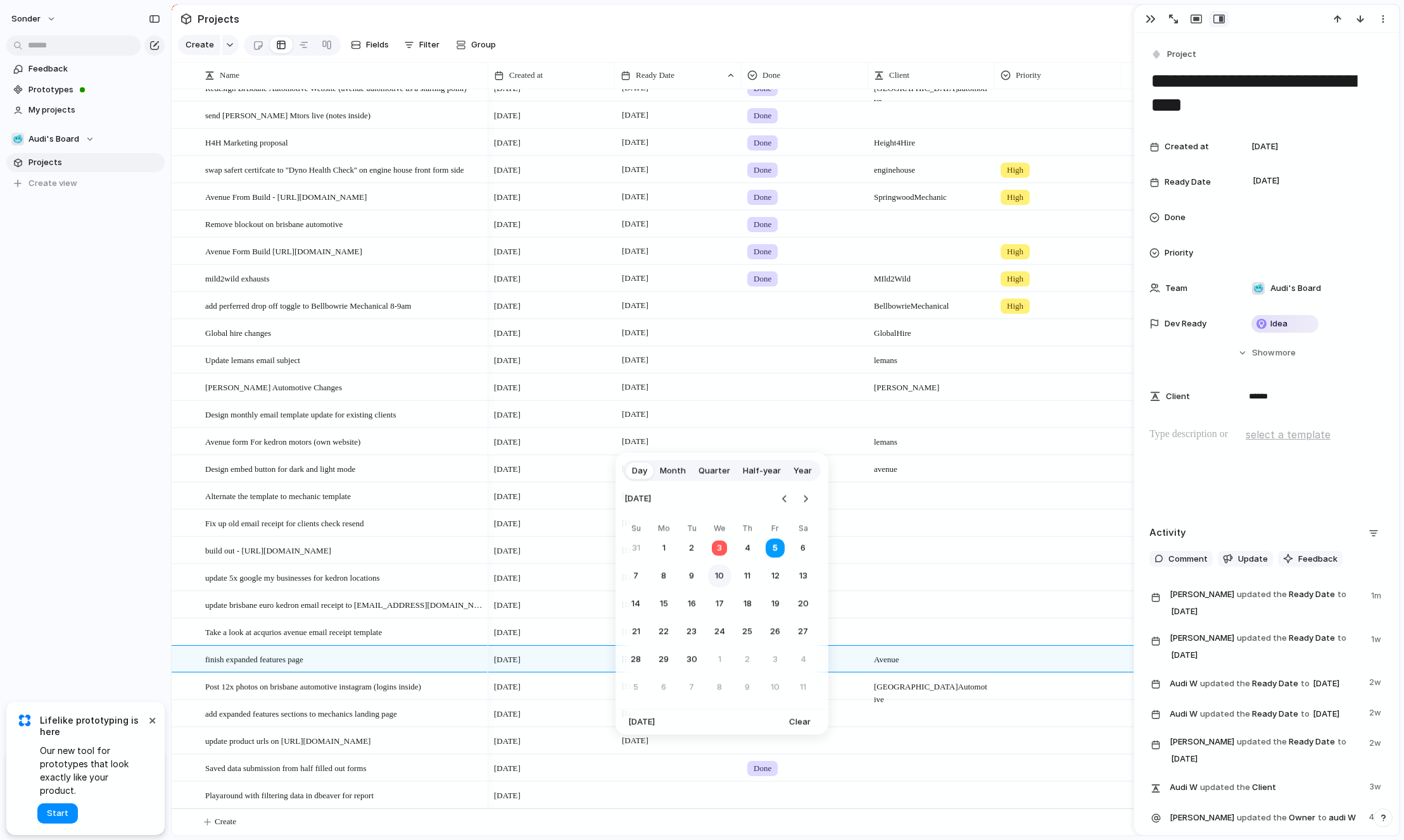
click at [725, 575] on button "10" at bounding box center [718, 576] width 22 height 22
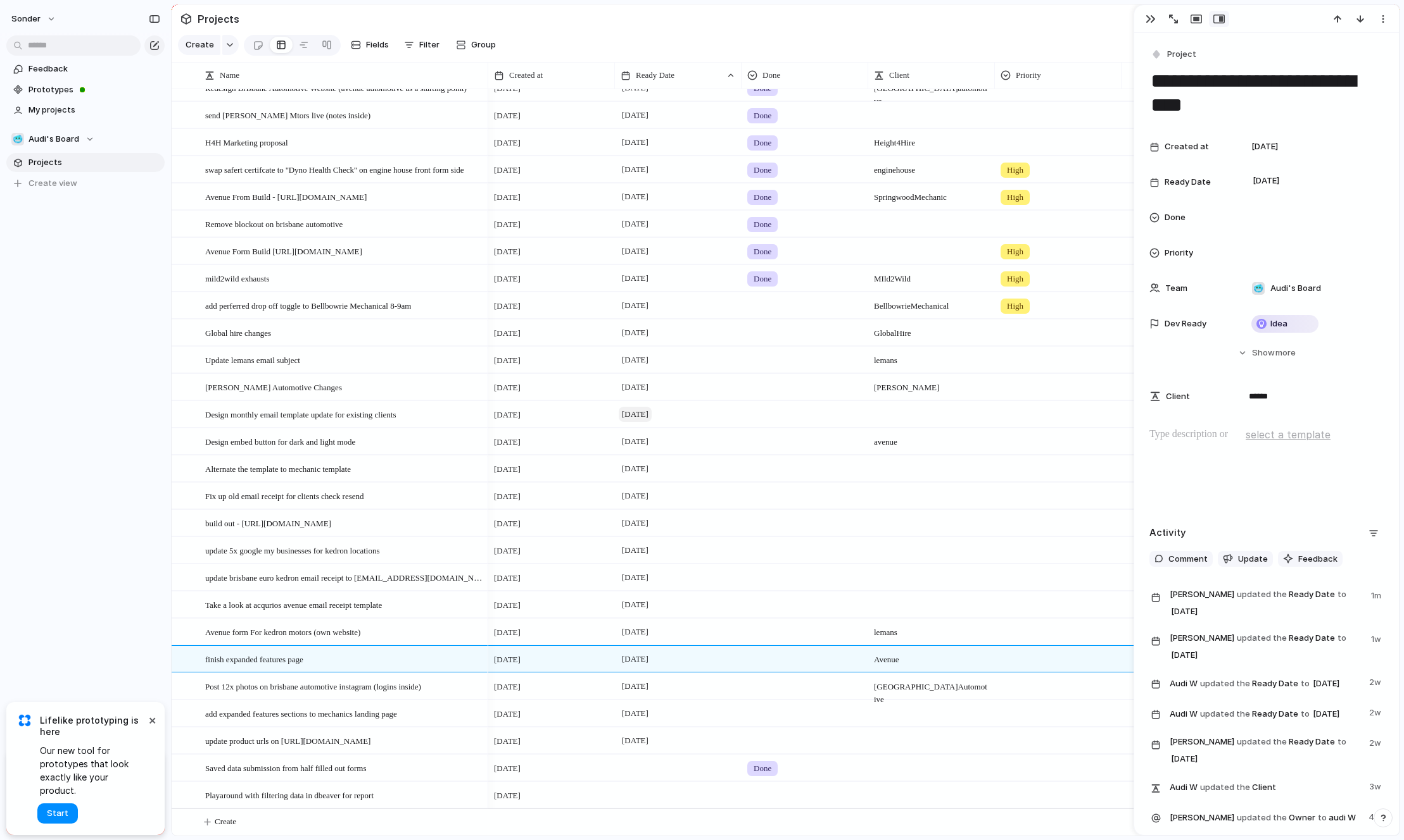
click at [650, 415] on span "[DATE]" at bounding box center [635, 415] width 33 height 15
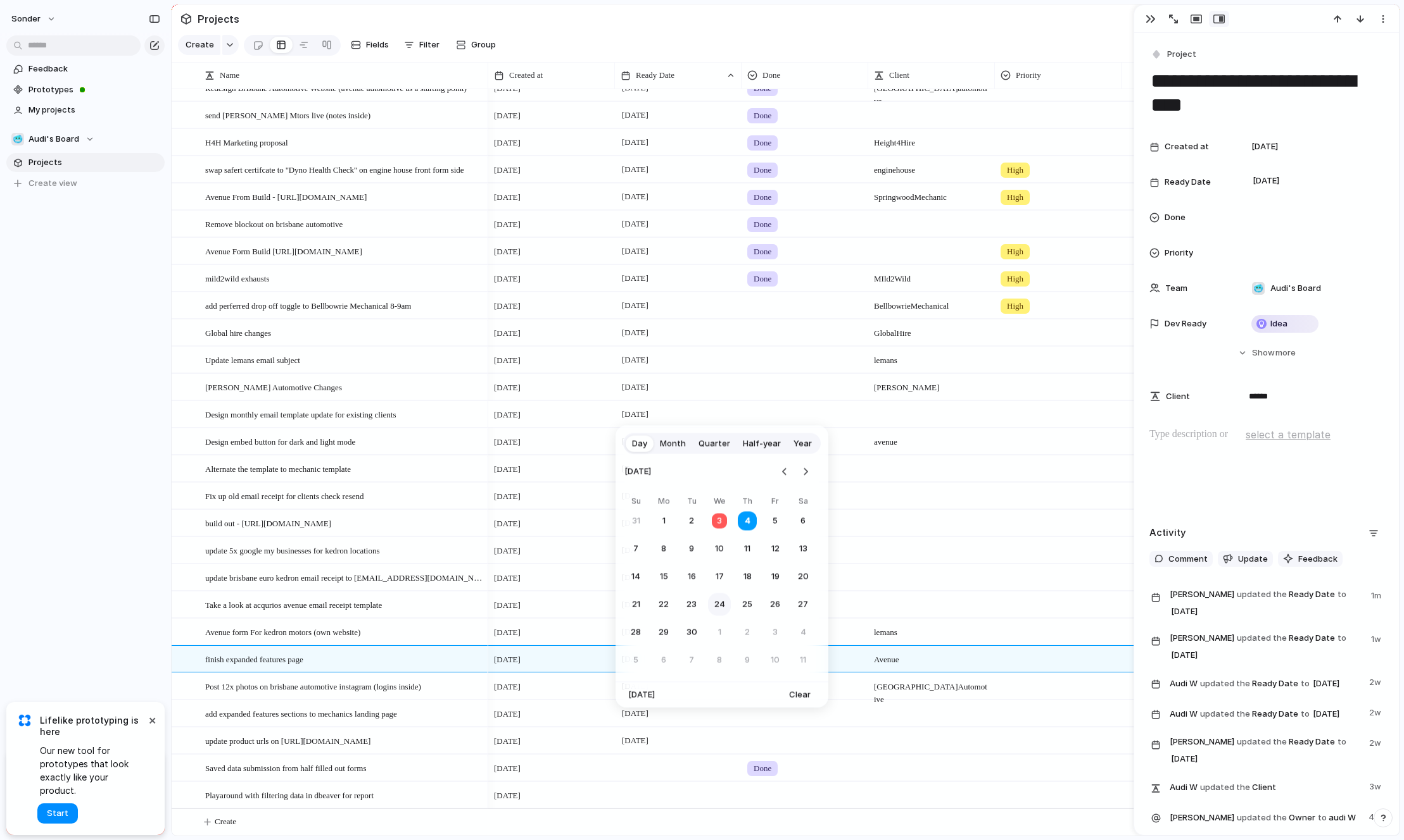
click at [726, 599] on button "24" at bounding box center [718, 604] width 22 height 22
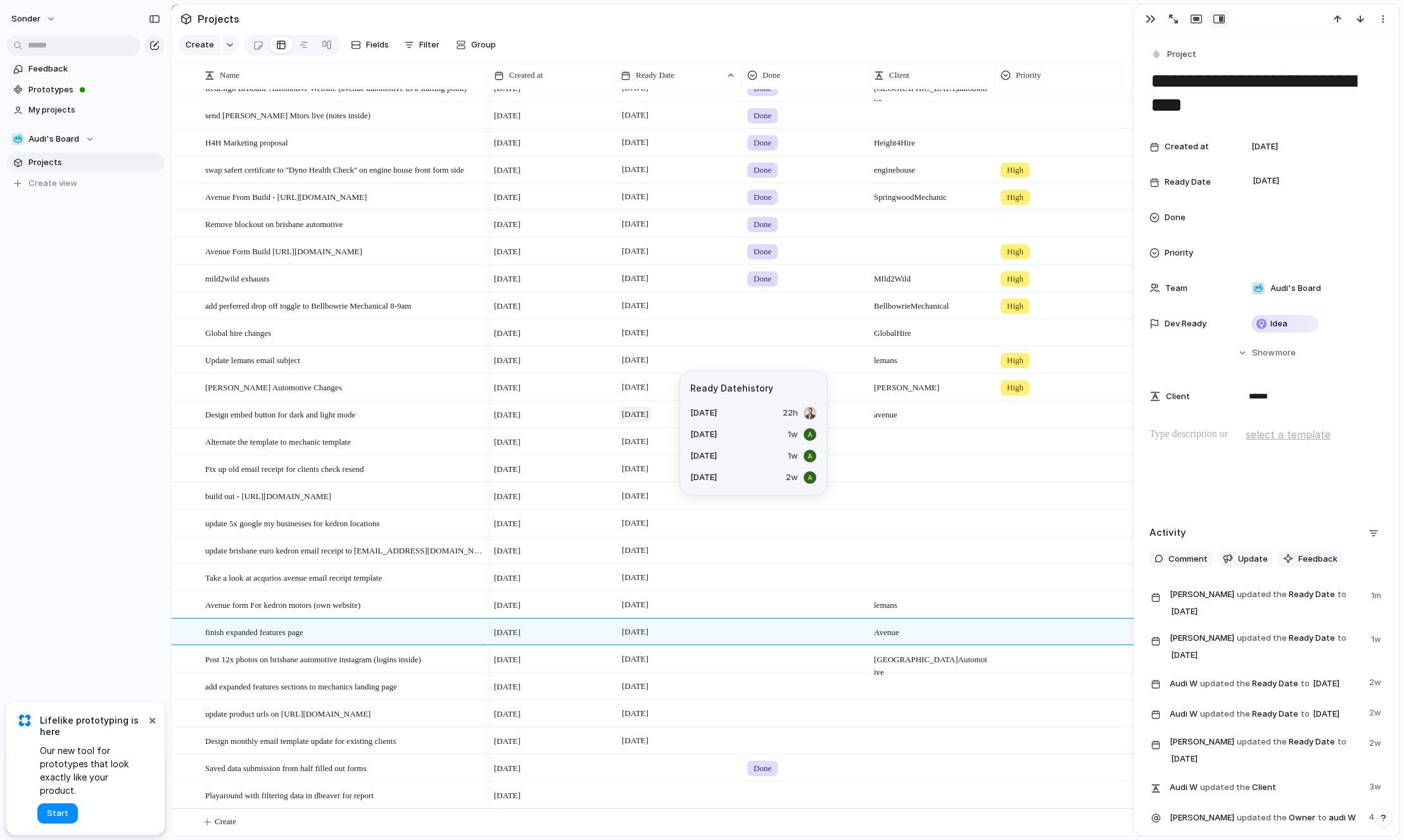
click at [644, 419] on span "[DATE]" at bounding box center [635, 415] width 33 height 15
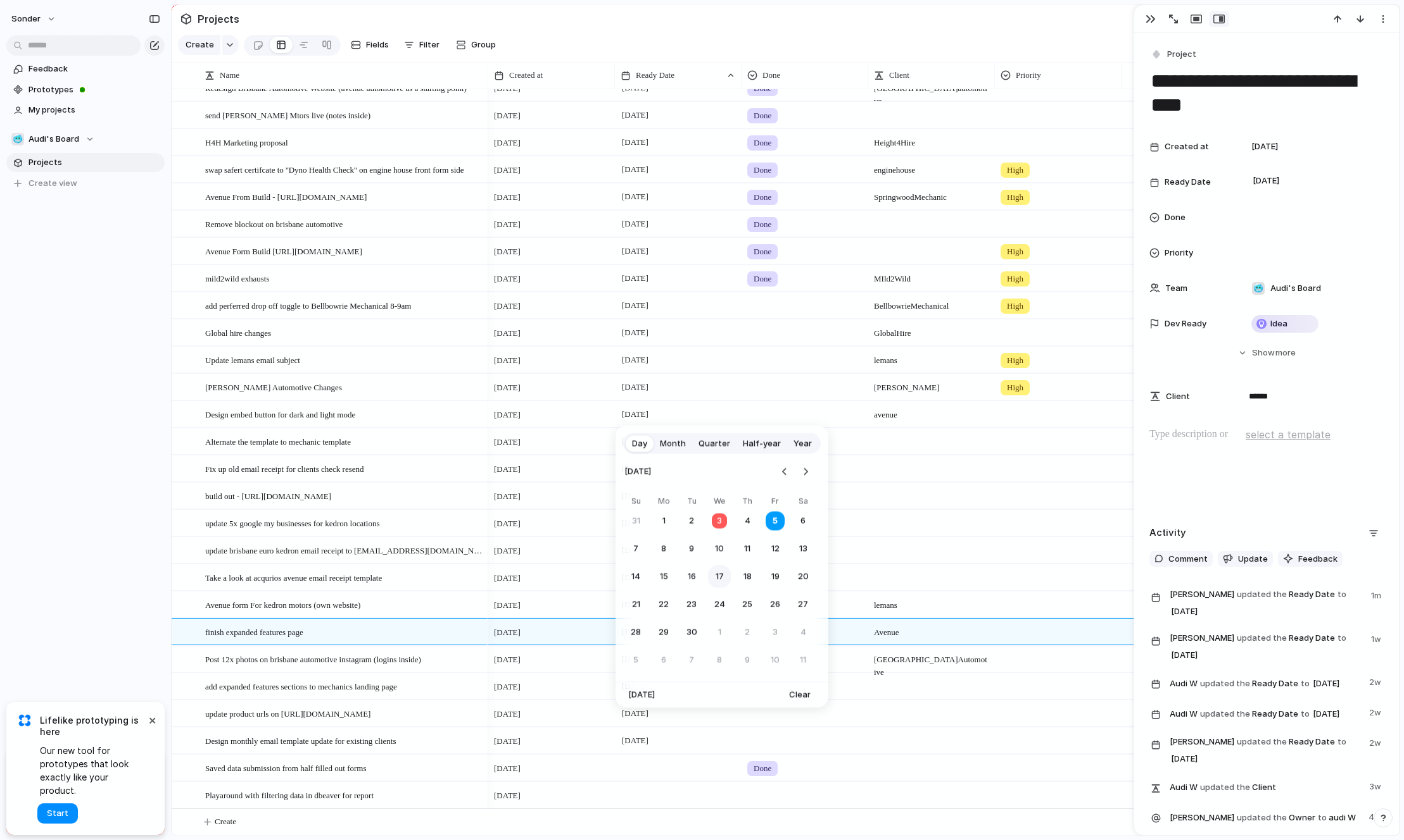
click at [724, 580] on button "17" at bounding box center [718, 577] width 22 height 22
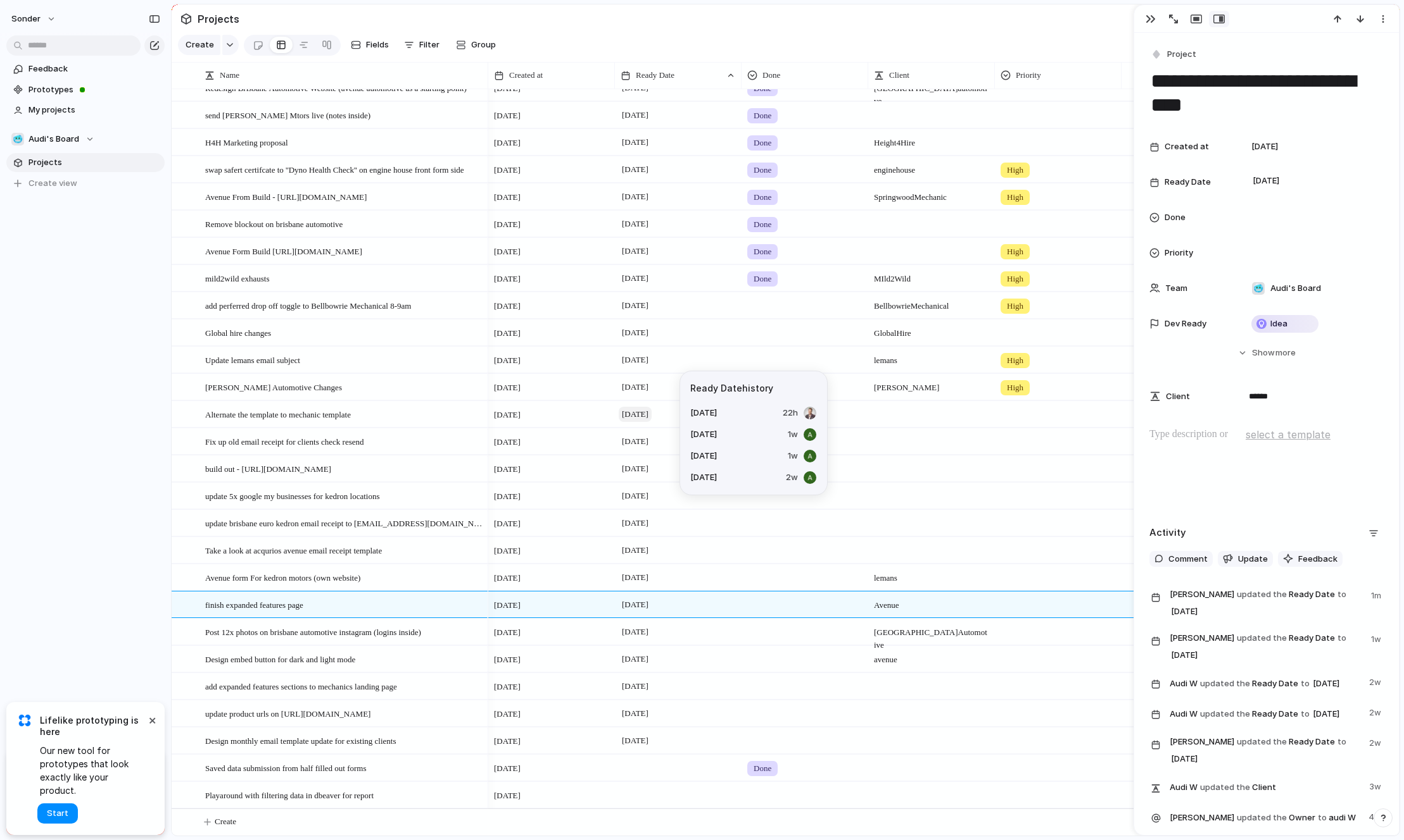
click at [638, 415] on span "[DATE]" at bounding box center [635, 415] width 33 height 15
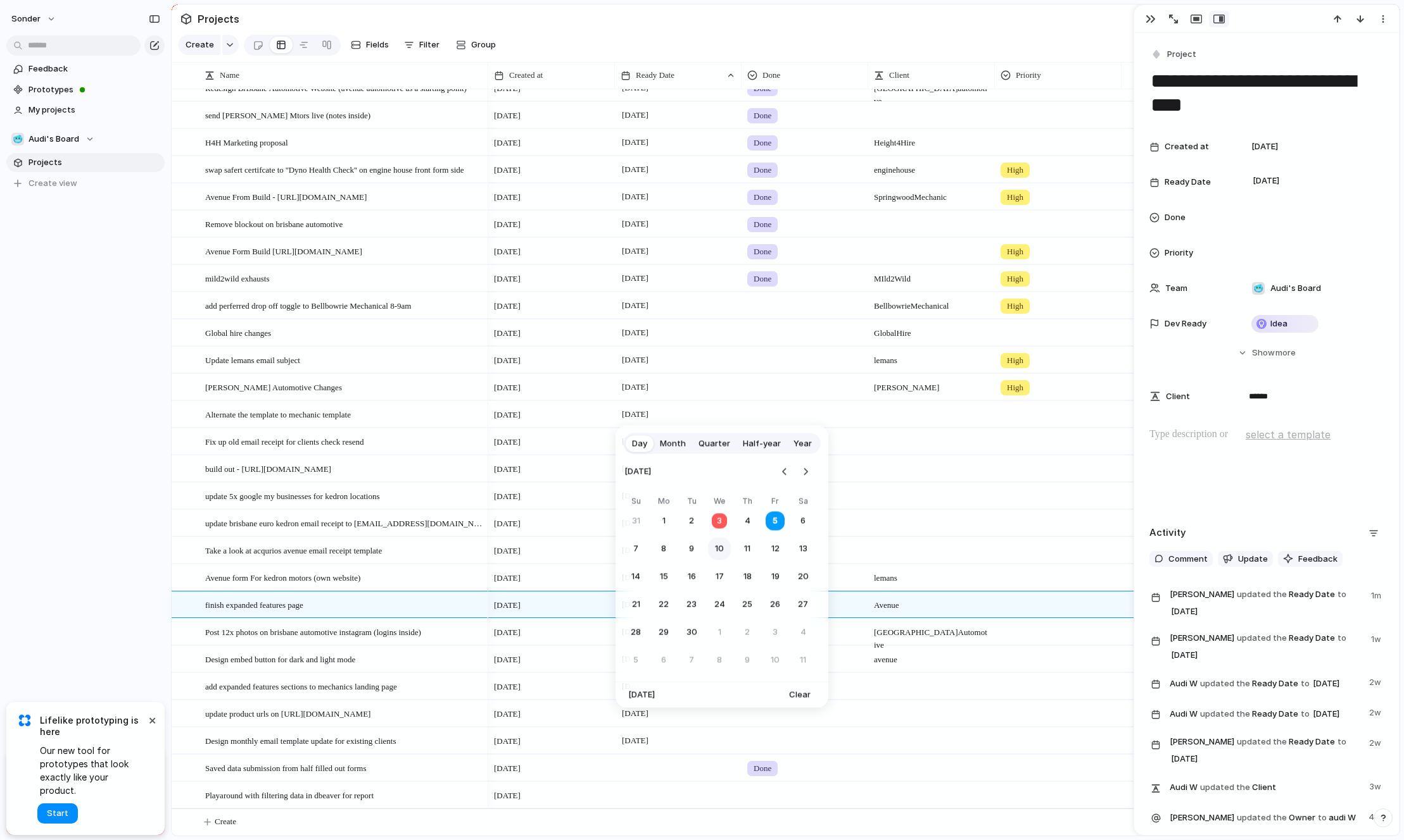
click at [713, 553] on button "10" at bounding box center [718, 548] width 22 height 22
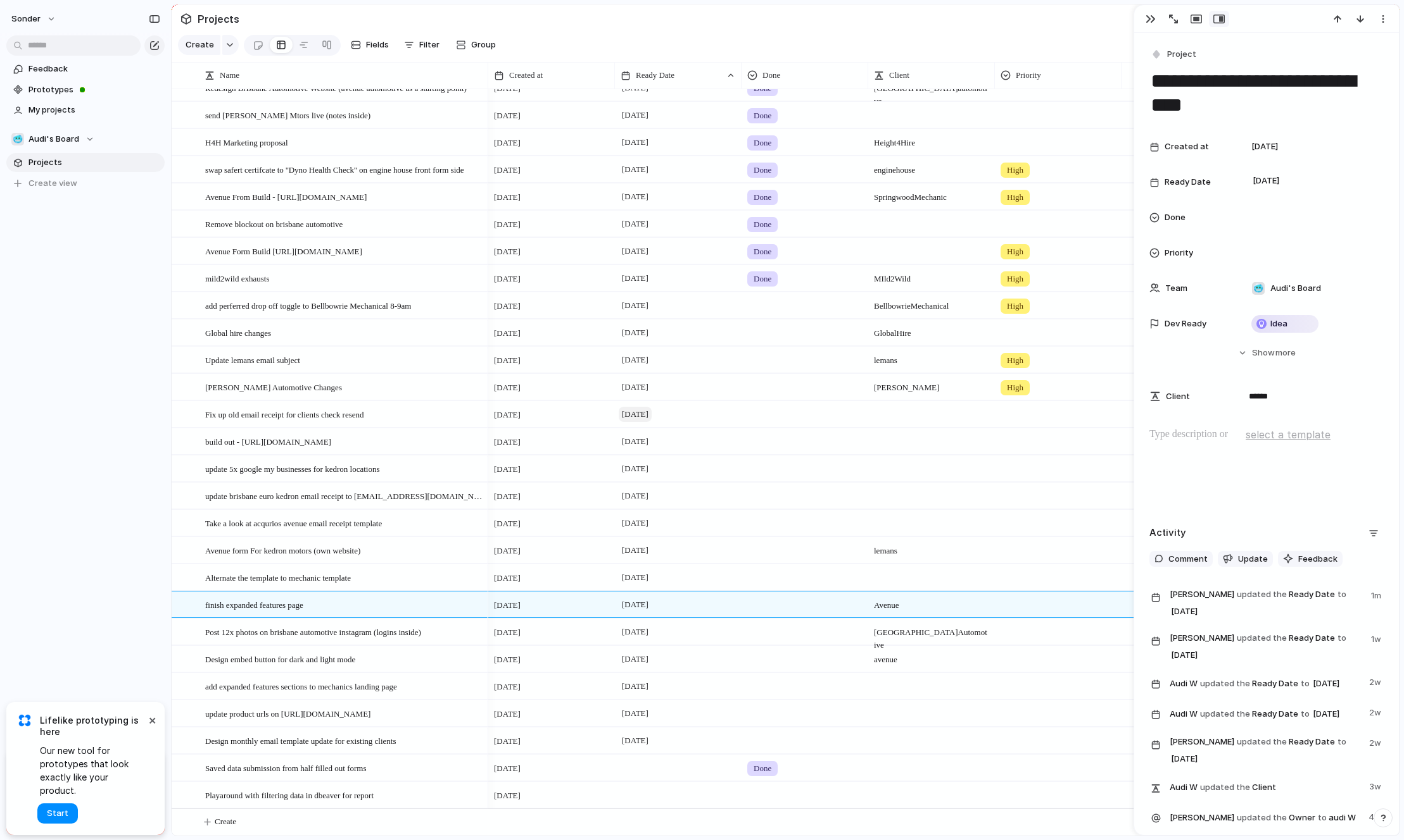
click at [646, 419] on span "[DATE]" at bounding box center [635, 415] width 33 height 15
click at [741, 556] on button "11" at bounding box center [746, 548] width 22 height 22
click at [639, 420] on div "[DATE]" at bounding box center [678, 414] width 126 height 26
click at [641, 420] on div "[DATE]" at bounding box center [678, 414] width 126 height 26
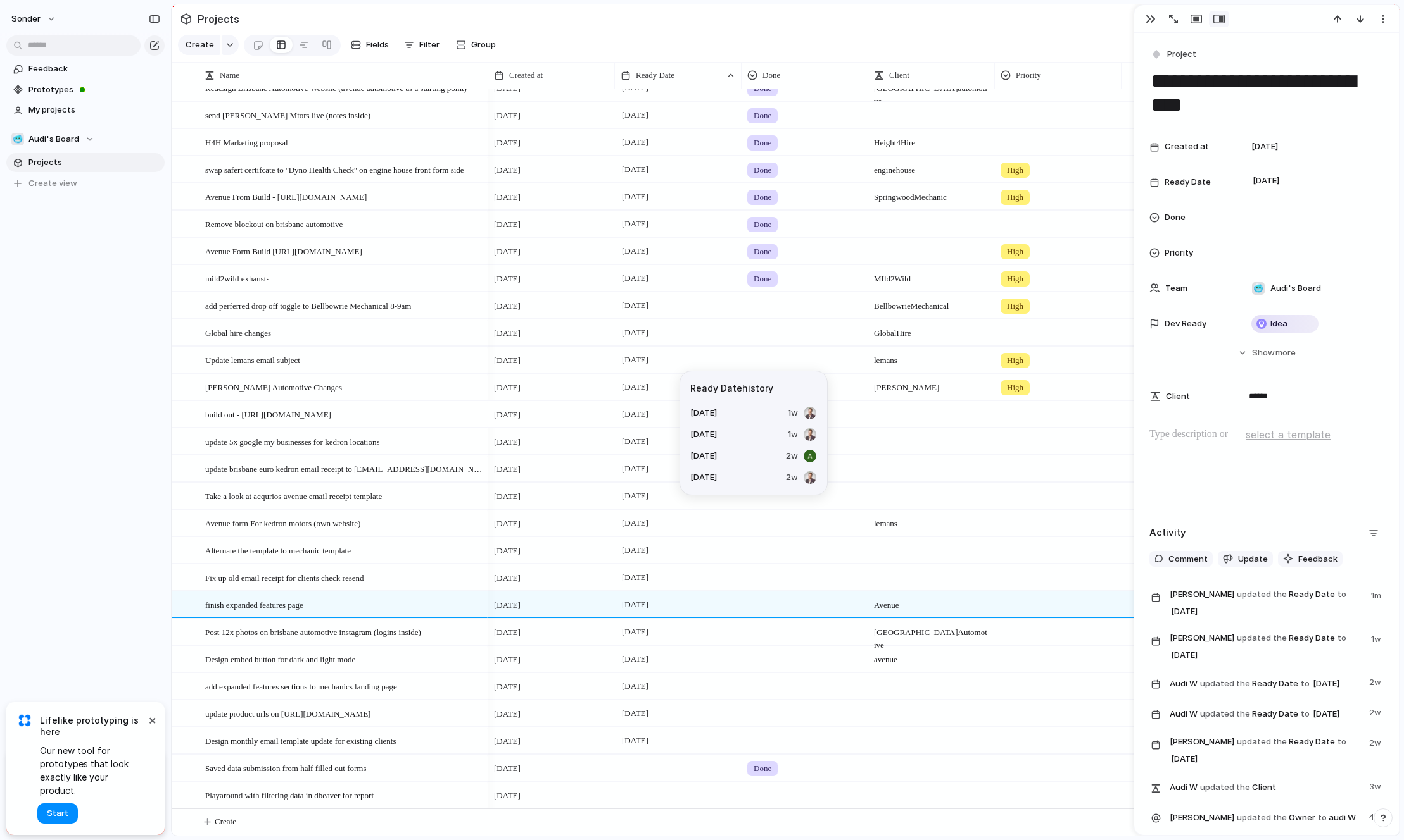
click at [642, 415] on span "[DATE]" at bounding box center [635, 415] width 33 height 15
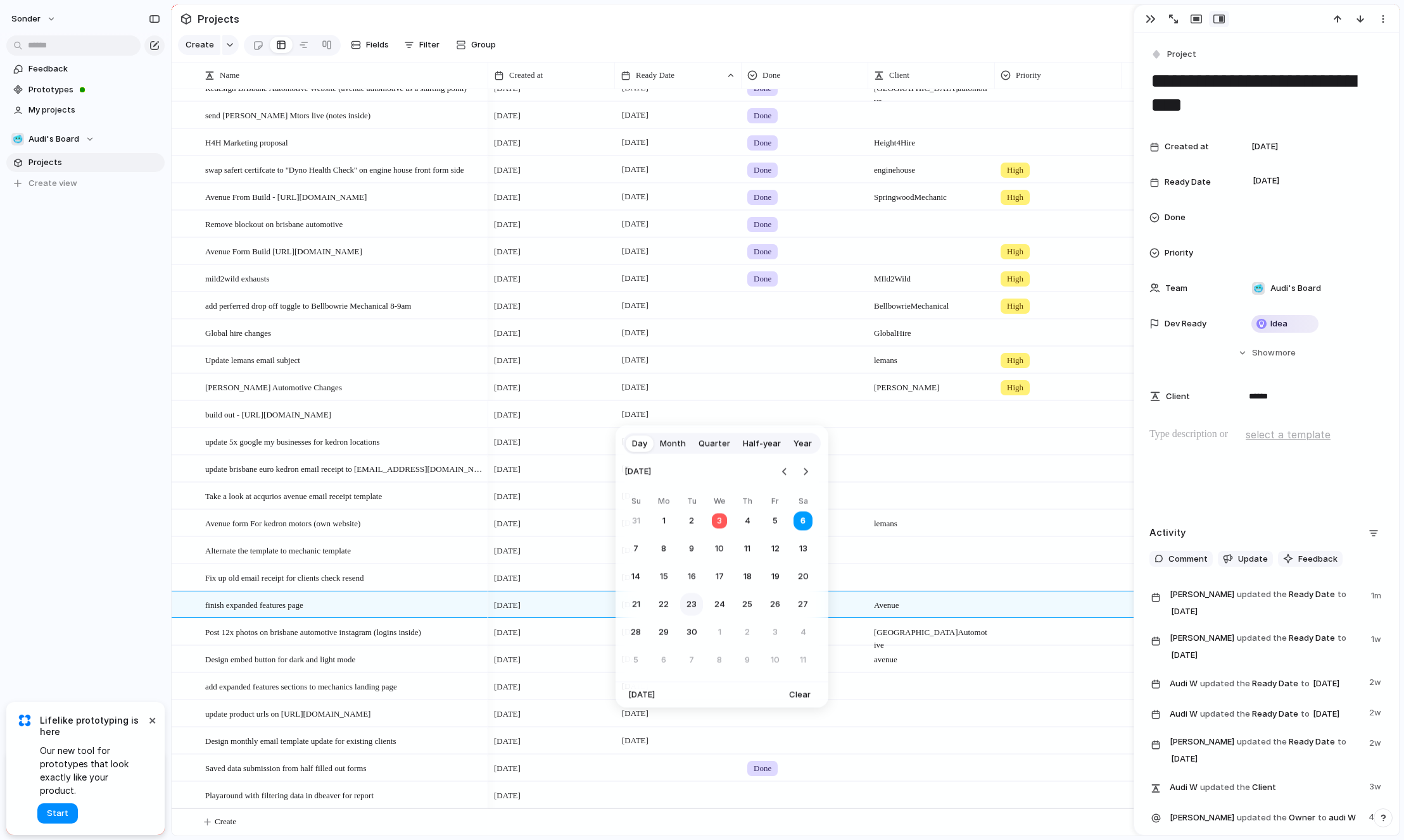
click at [690, 600] on button "23" at bounding box center [691, 604] width 22 height 22
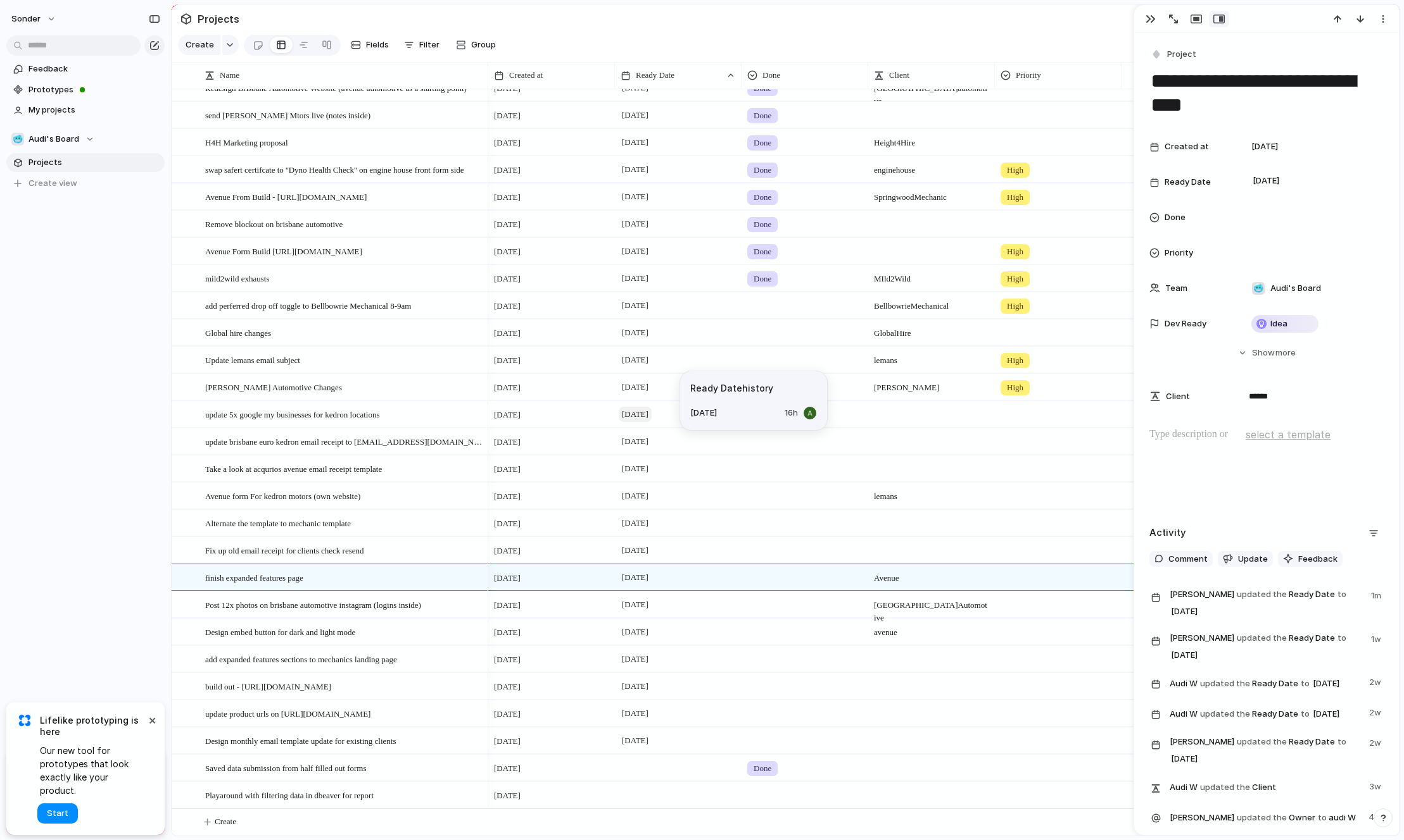
click at [642, 415] on span "[DATE]" at bounding box center [635, 415] width 33 height 15
